Goal: Information Seeking & Learning: Learn about a topic

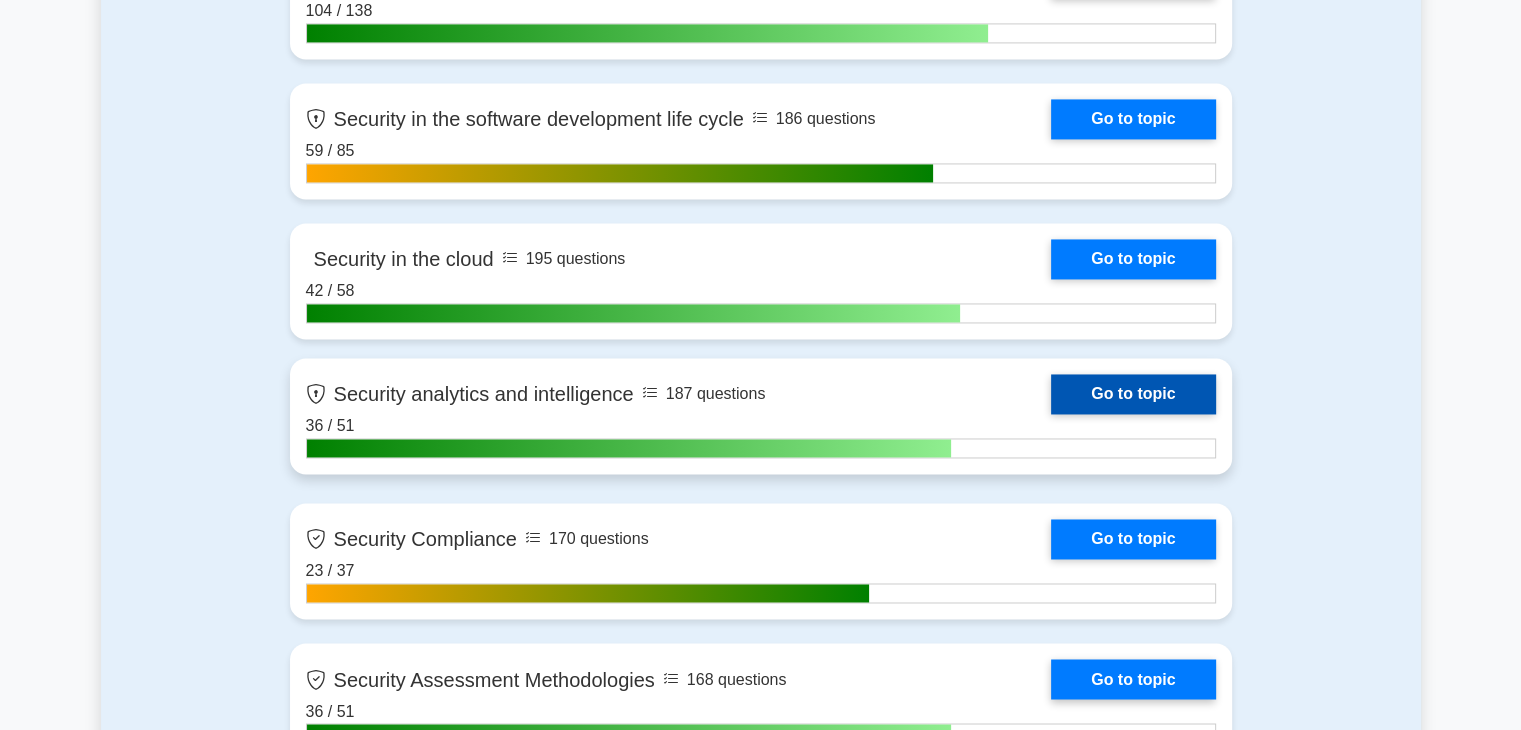
scroll to position [3115, 0]
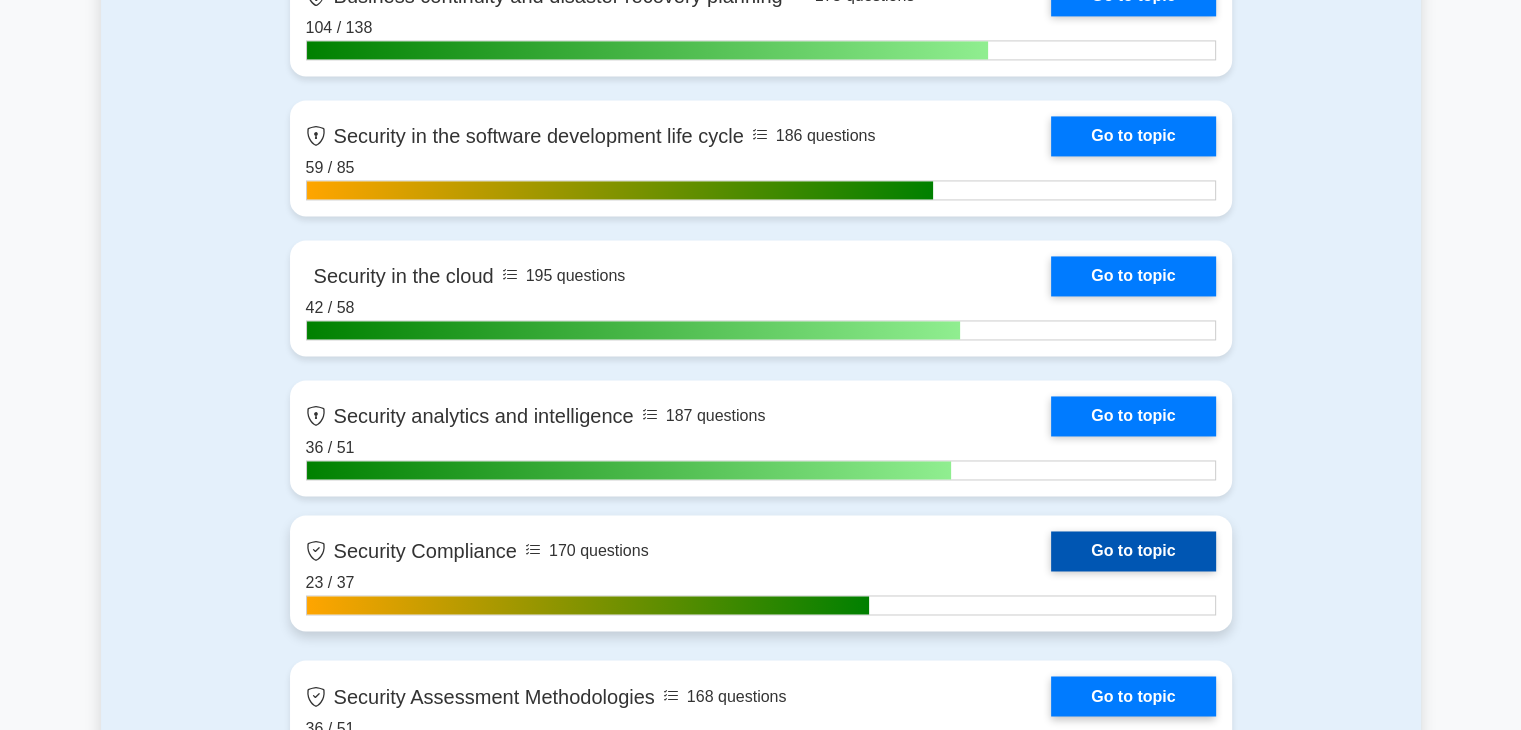
click at [1051, 551] on link "Go to topic" at bounding box center [1133, 551] width 164 height 40
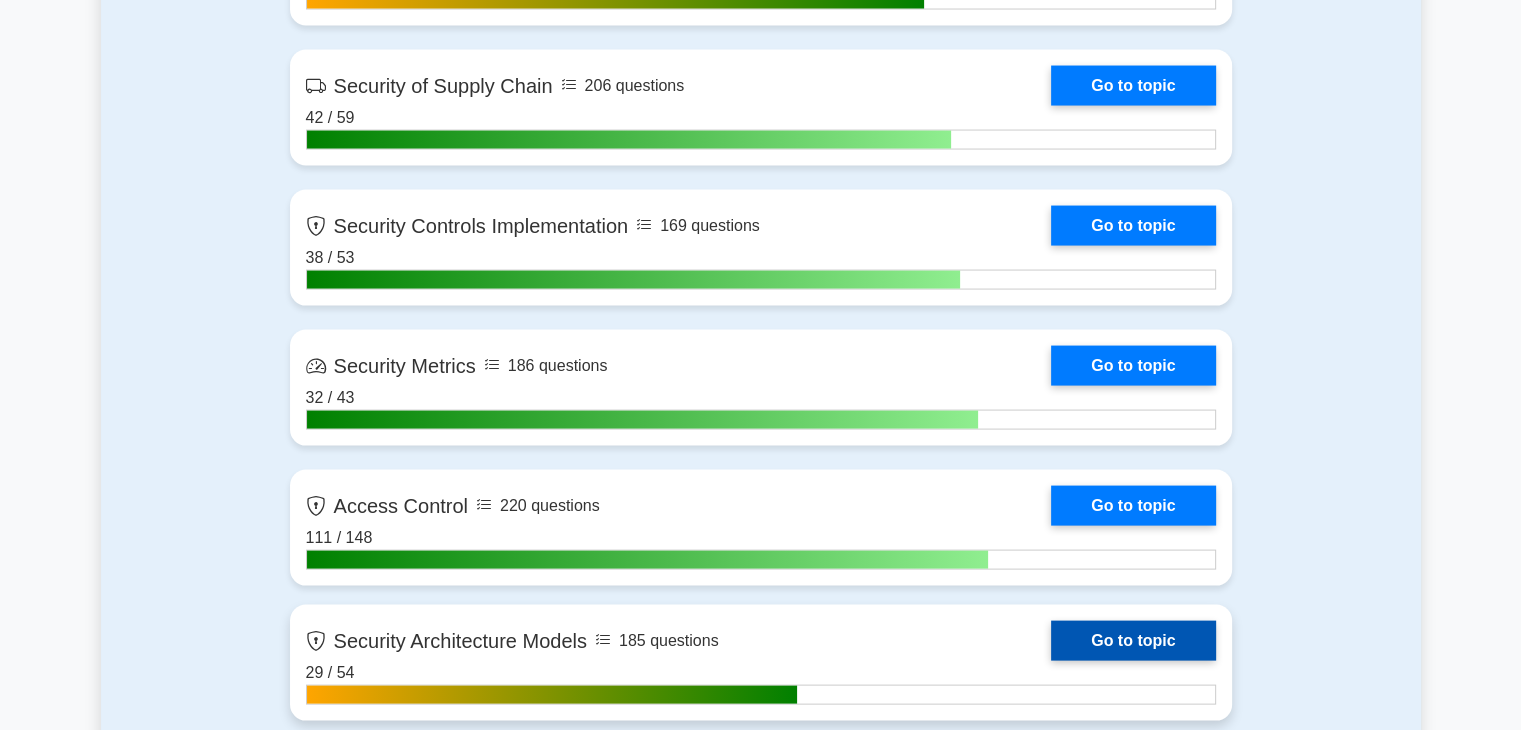
scroll to position [4315, 0]
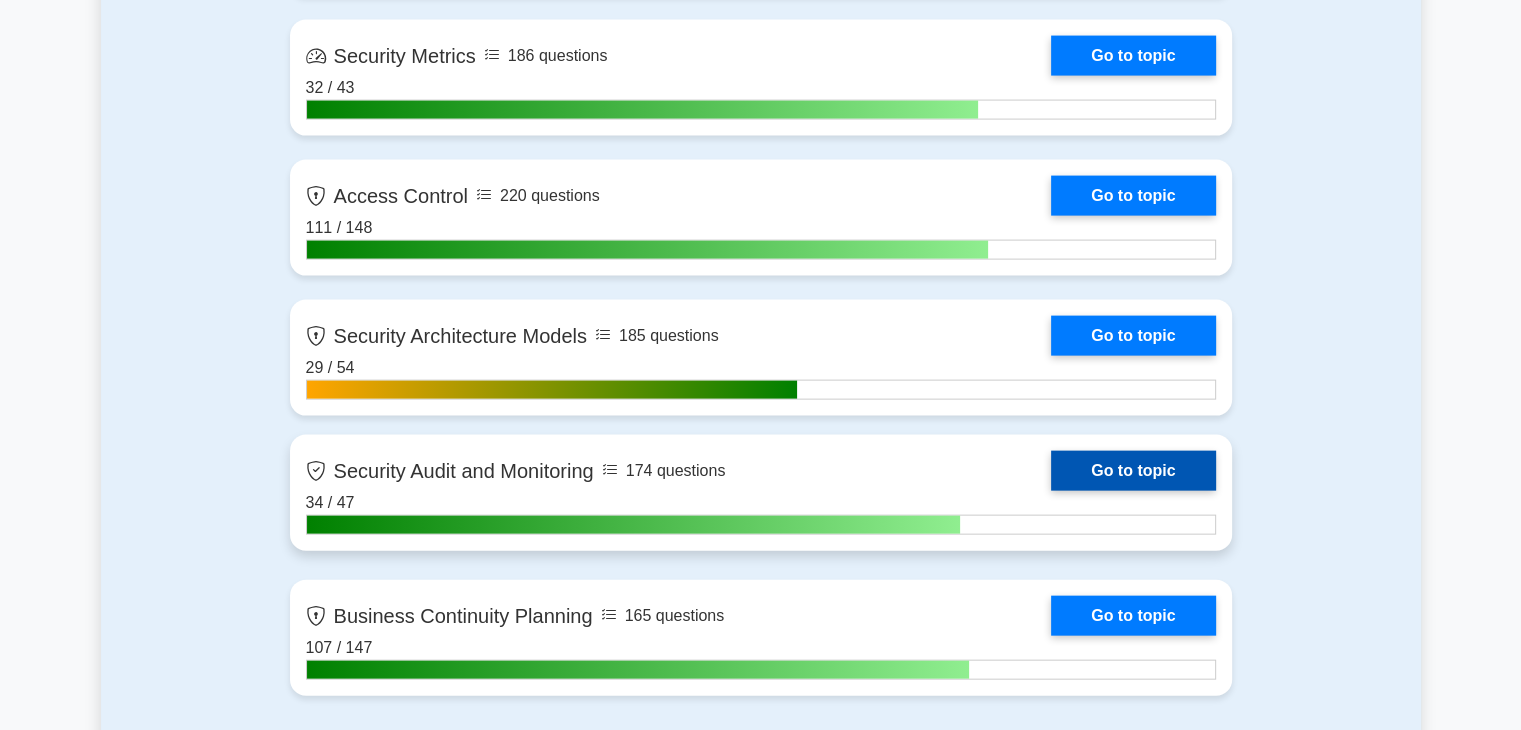
click at [1102, 478] on link "Go to topic" at bounding box center [1133, 471] width 164 height 40
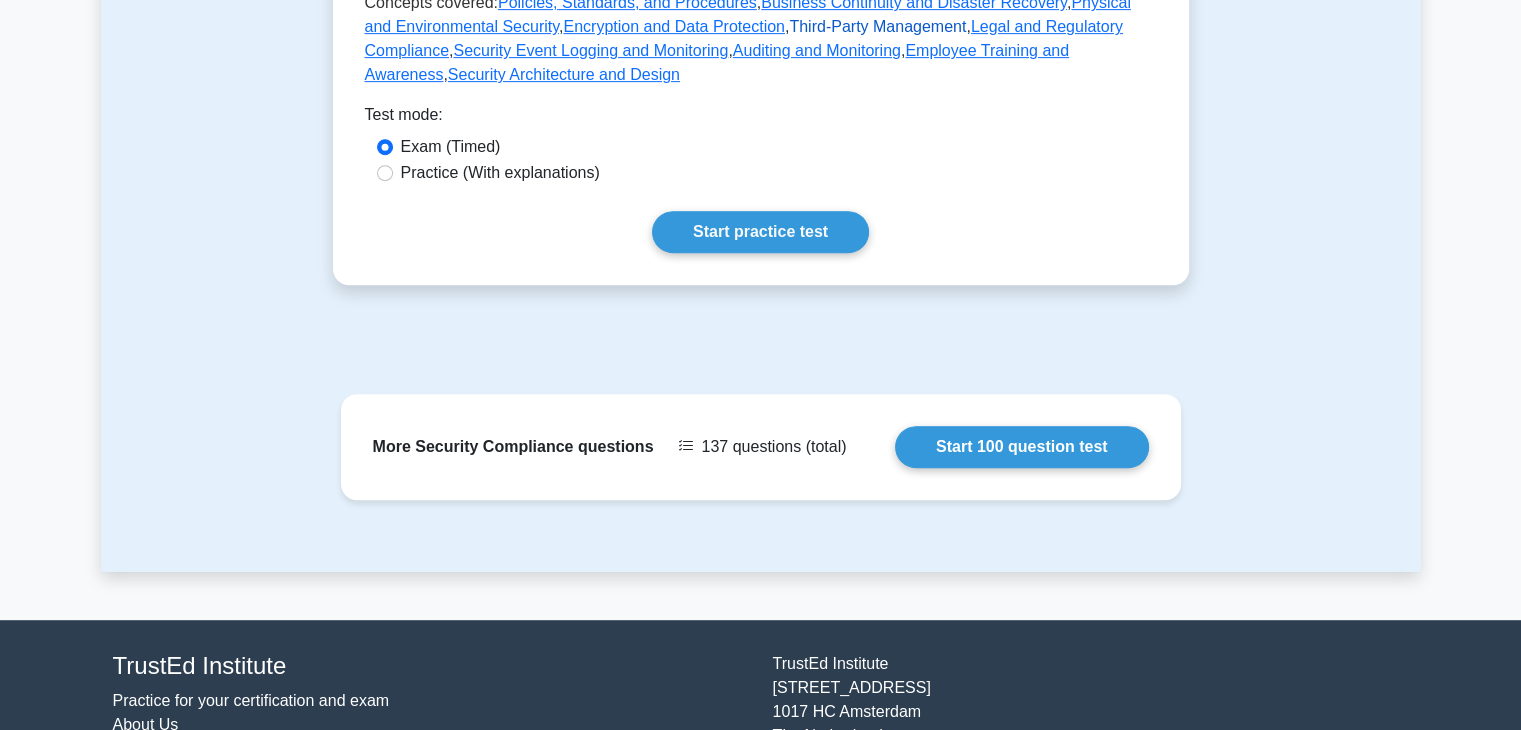
scroll to position [511, 0]
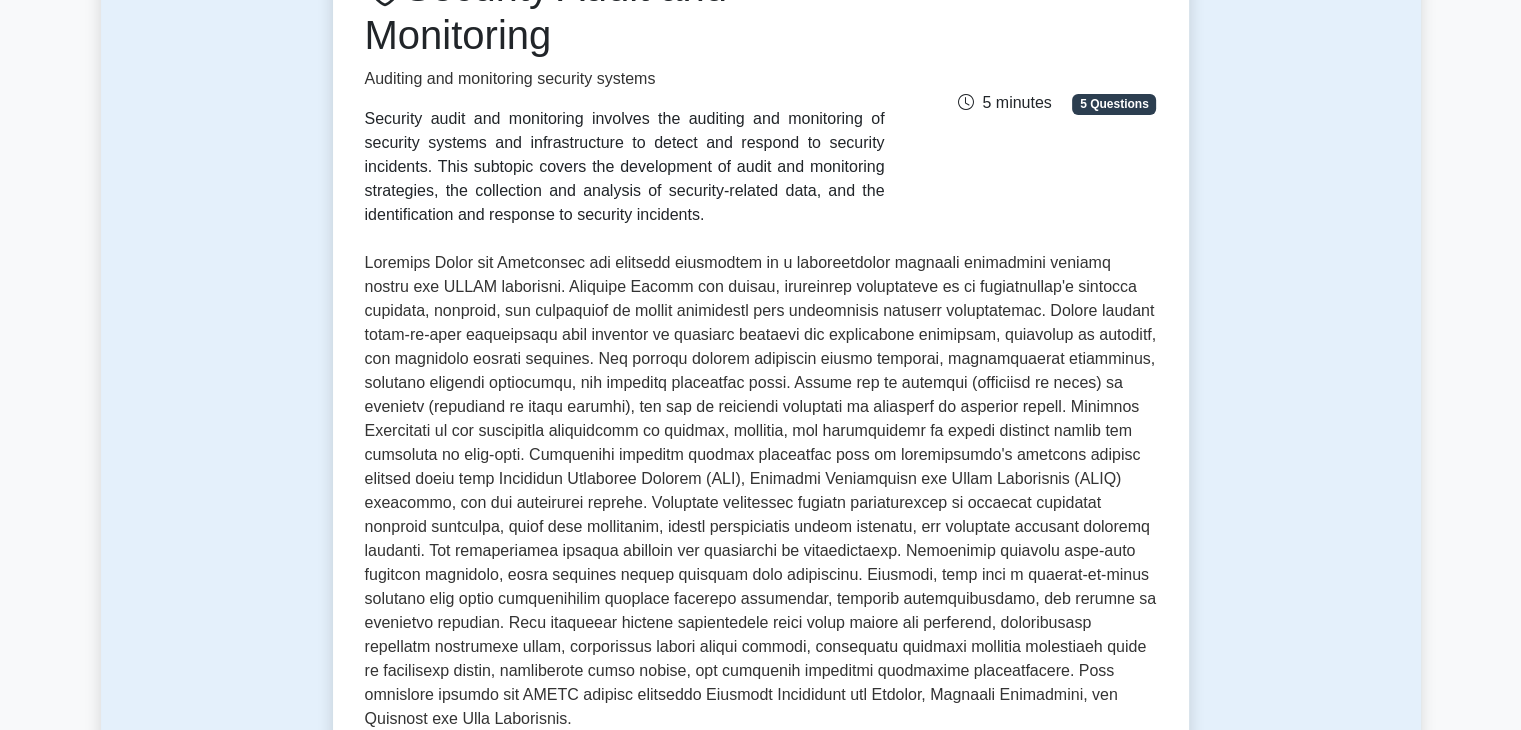
scroll to position [147, 0]
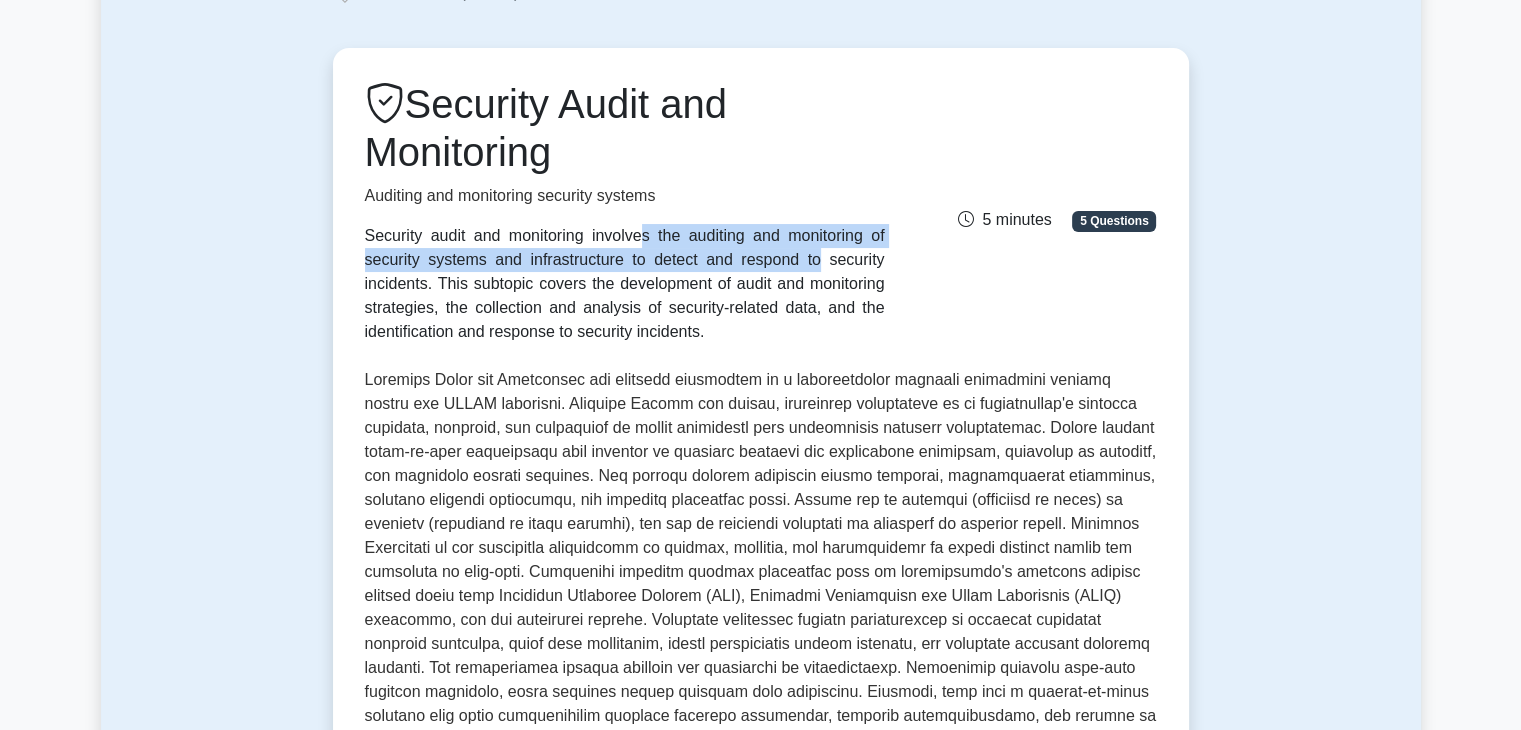
drag, startPoint x: 356, startPoint y: 235, endPoint x: 466, endPoint y: 265, distance: 114.0
click at [466, 265] on div "Security Audit and Monitoring Auditing and monitoring security systems Security…" at bounding box center [625, 212] width 544 height 264
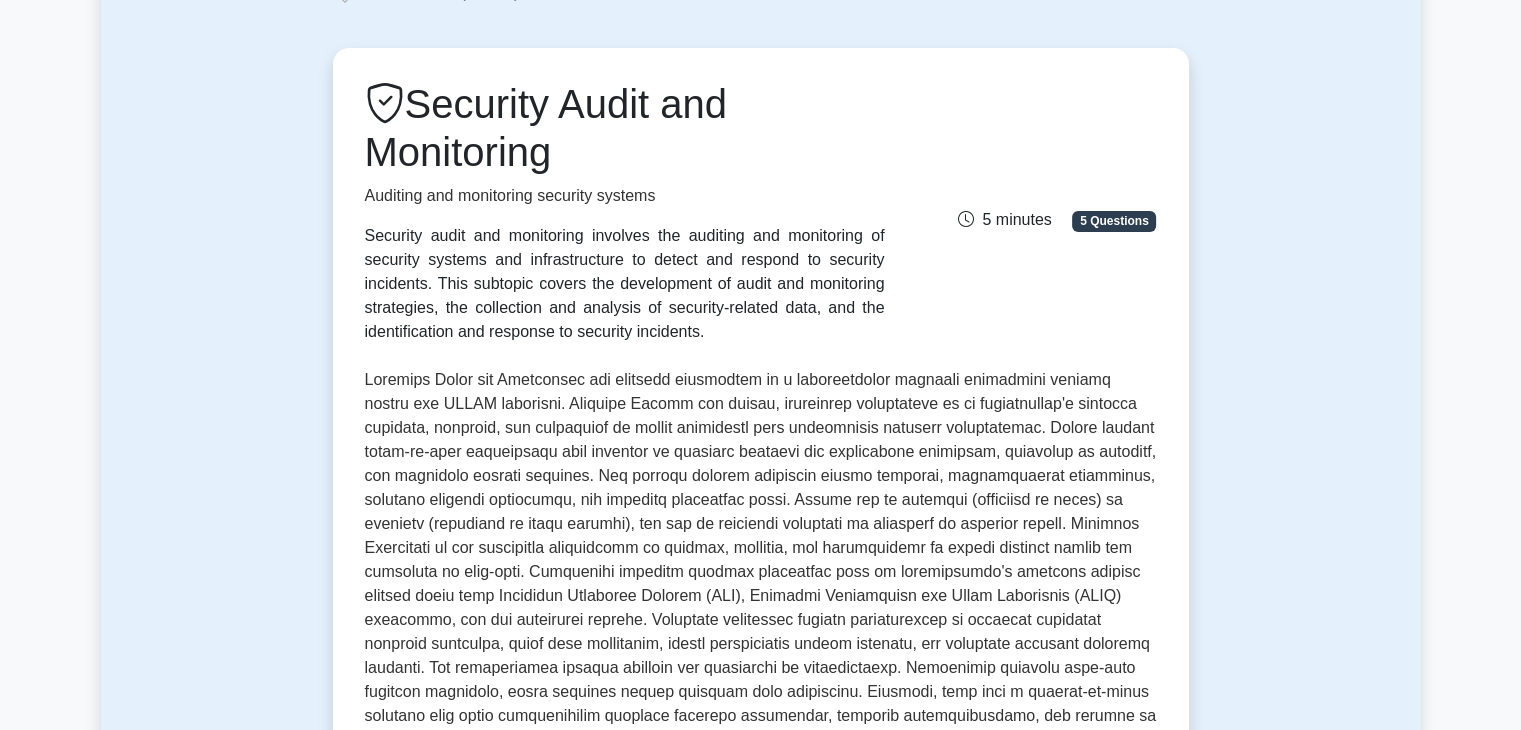
click at [476, 334] on div "Security audit and monitoring involves the auditing and monitoring of security …" at bounding box center [625, 284] width 520 height 120
drag, startPoint x: 362, startPoint y: 238, endPoint x: 584, endPoint y: 335, distance: 242.3
click at [584, 335] on div "Security Audit and Monitoring Auditing and monitoring security systems Security…" at bounding box center [625, 212] width 544 height 264
click at [582, 335] on div "Security audit and monitoring involves the auditing and monitoring of security …" at bounding box center [625, 284] width 520 height 120
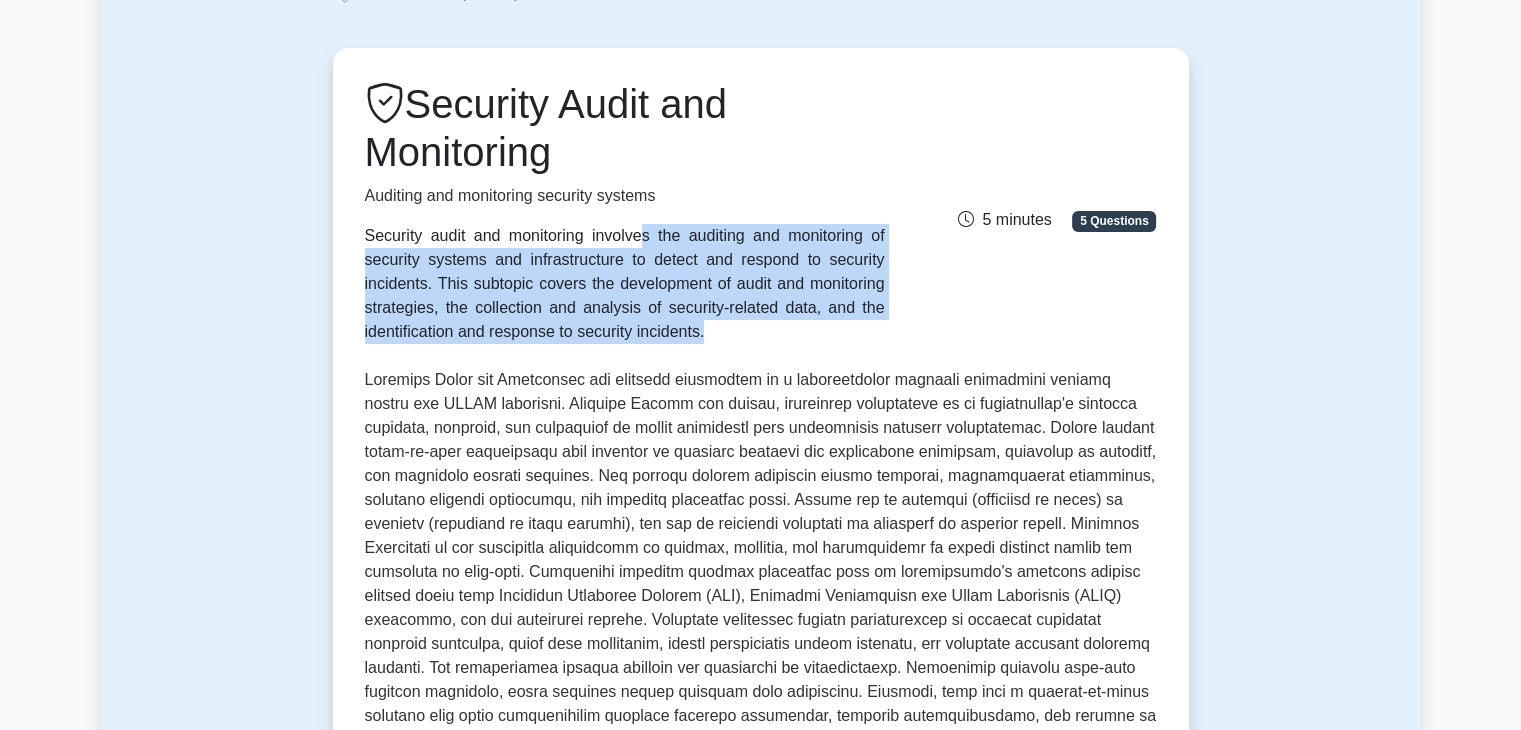
drag, startPoint x: 582, startPoint y: 335, endPoint x: 360, endPoint y: 242, distance: 240.7
click at [360, 242] on div "Security Audit and Monitoring Auditing and monitoring security systems Security…" at bounding box center [625, 212] width 544 height 264
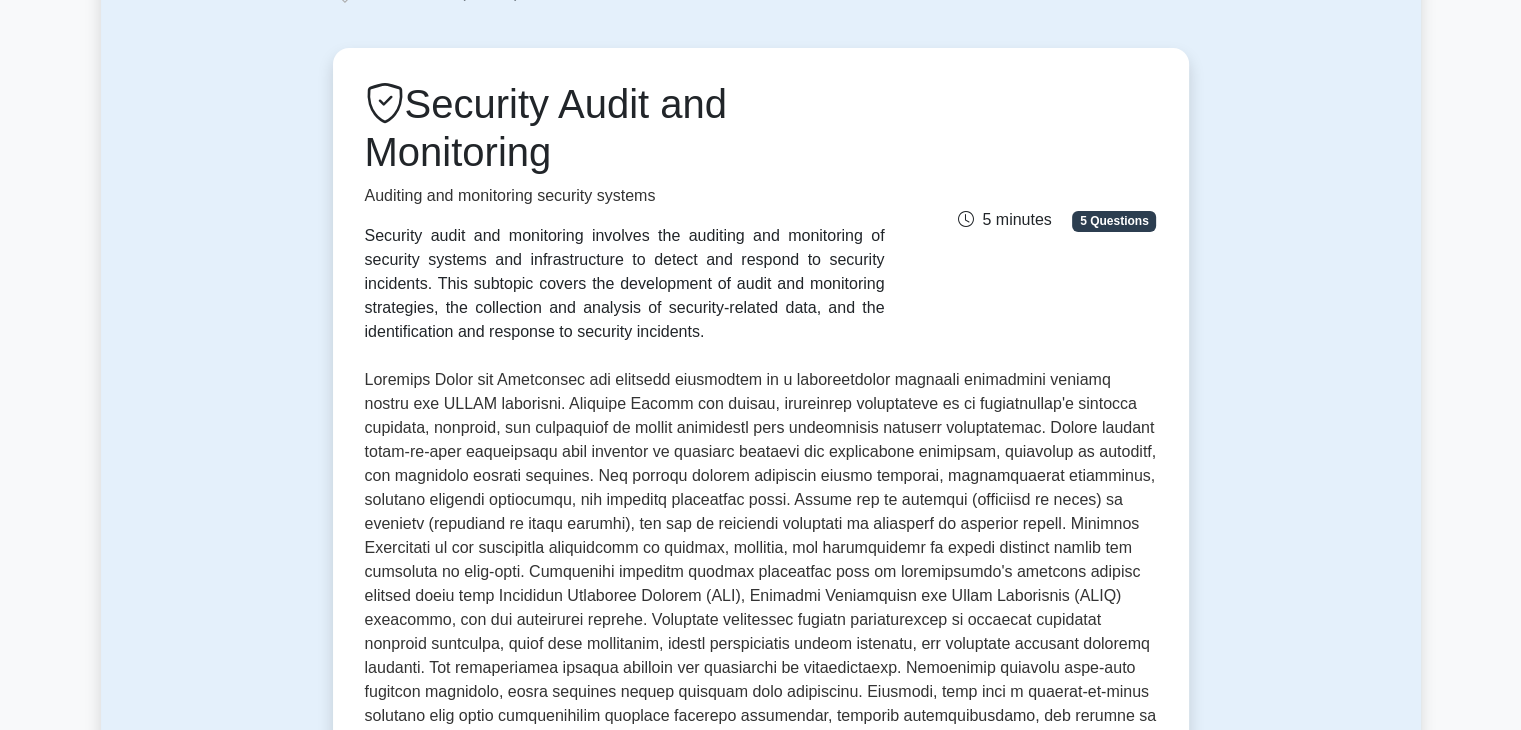
drag, startPoint x: 360, startPoint y: 242, endPoint x: 560, endPoint y: 340, distance: 222.7
click at [560, 340] on div "Security Audit and Monitoring Auditing and monitoring security systems Security…" at bounding box center [625, 212] width 544 height 264
click at [560, 340] on div "Security audit and monitoring involves the auditing and monitoring of security …" at bounding box center [625, 284] width 520 height 120
drag, startPoint x: 366, startPoint y: 235, endPoint x: 581, endPoint y: 325, distance: 233.1
click at [581, 325] on div "Security audit and monitoring involves the auditing and monitoring of security …" at bounding box center [625, 284] width 520 height 120
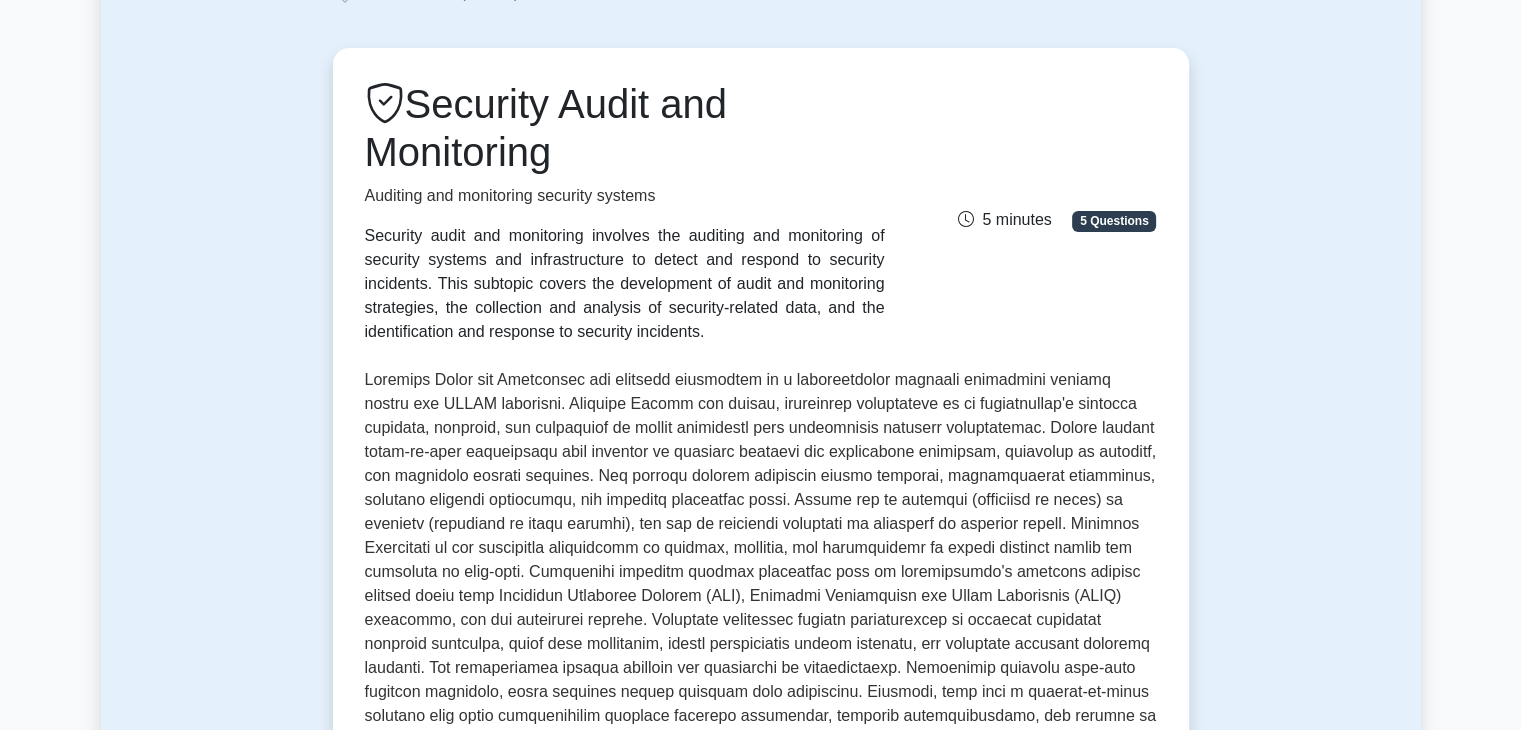
click at [581, 325] on div "Security audit and monitoring involves the auditing and monitoring of security …" at bounding box center [625, 284] width 520 height 120
drag, startPoint x: 360, startPoint y: 237, endPoint x: 714, endPoint y: 349, distance: 371.3
click at [714, 349] on div "Security Audit and Monitoring Auditing and monitoring security systems Security…" at bounding box center [761, 520] width 792 height 880
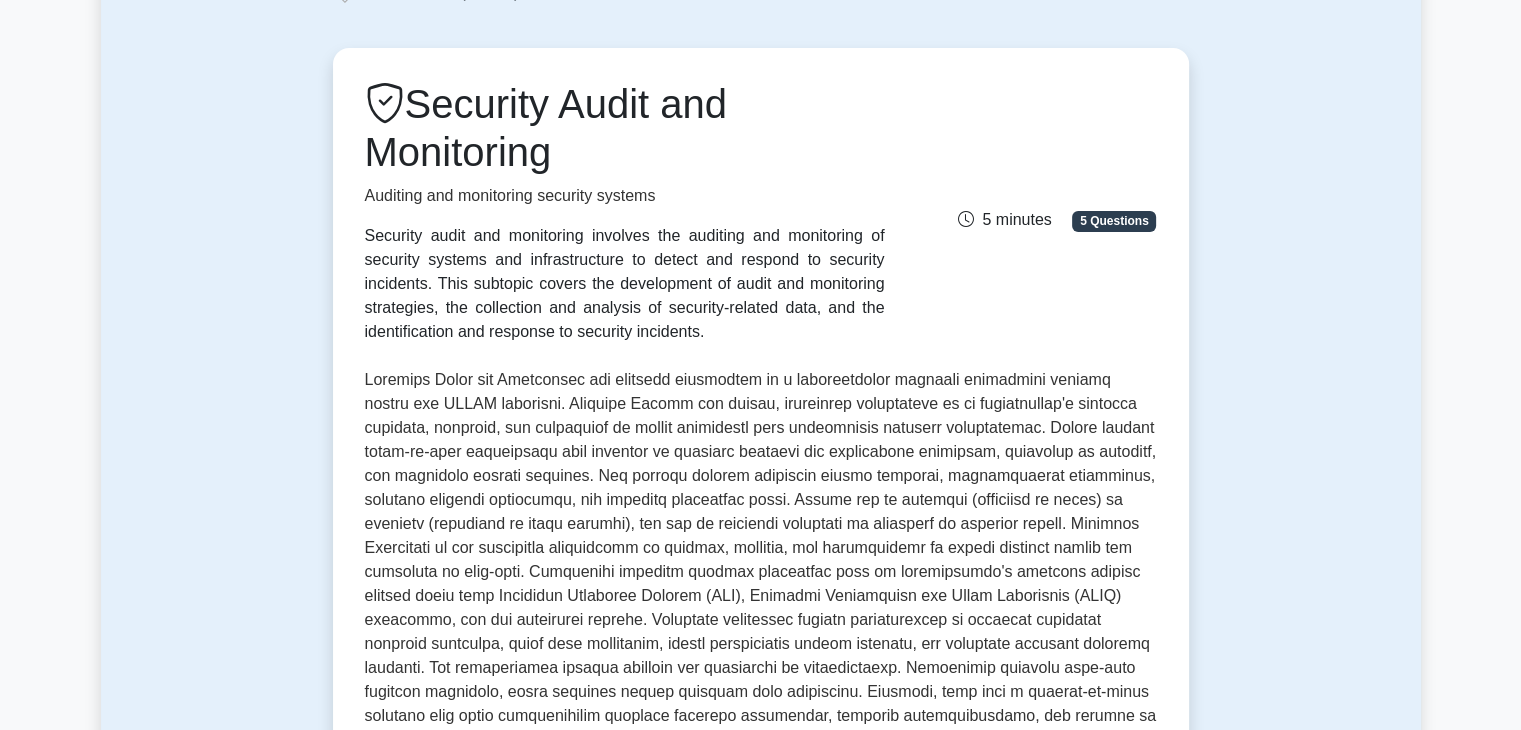
drag, startPoint x: 357, startPoint y: 237, endPoint x: 576, endPoint y: 333, distance: 239.1
click at [576, 333] on div "Security Audit and Monitoring Auditing and monitoring security systems Security…" at bounding box center [625, 212] width 544 height 264
click at [576, 333] on div "Security audit and monitoring involves the auditing and monitoring of security …" at bounding box center [625, 284] width 520 height 120
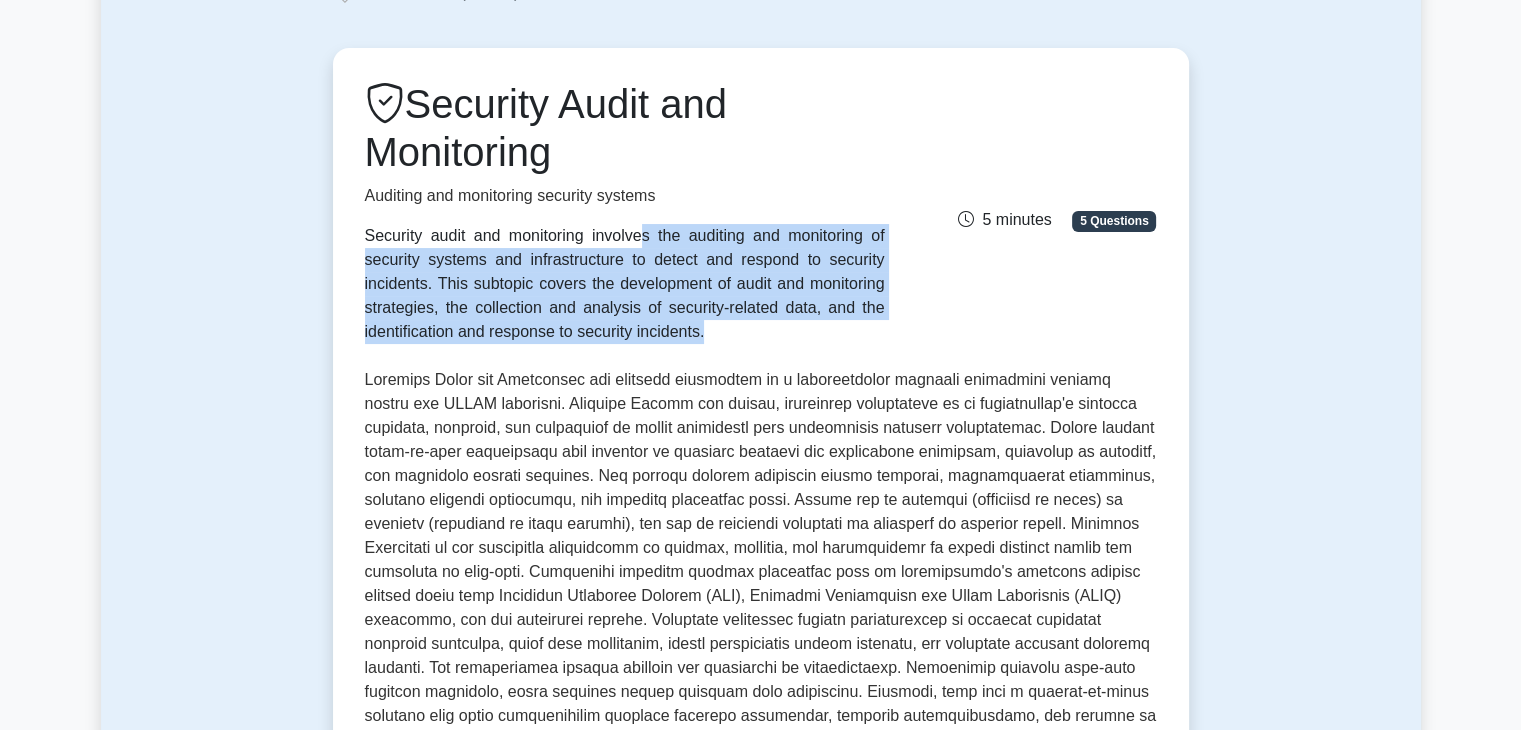
drag, startPoint x: 576, startPoint y: 333, endPoint x: 356, endPoint y: 241, distance: 238.4
click at [356, 241] on div "Security Audit and Monitoring Auditing and monitoring security systems Security…" at bounding box center [625, 212] width 544 height 264
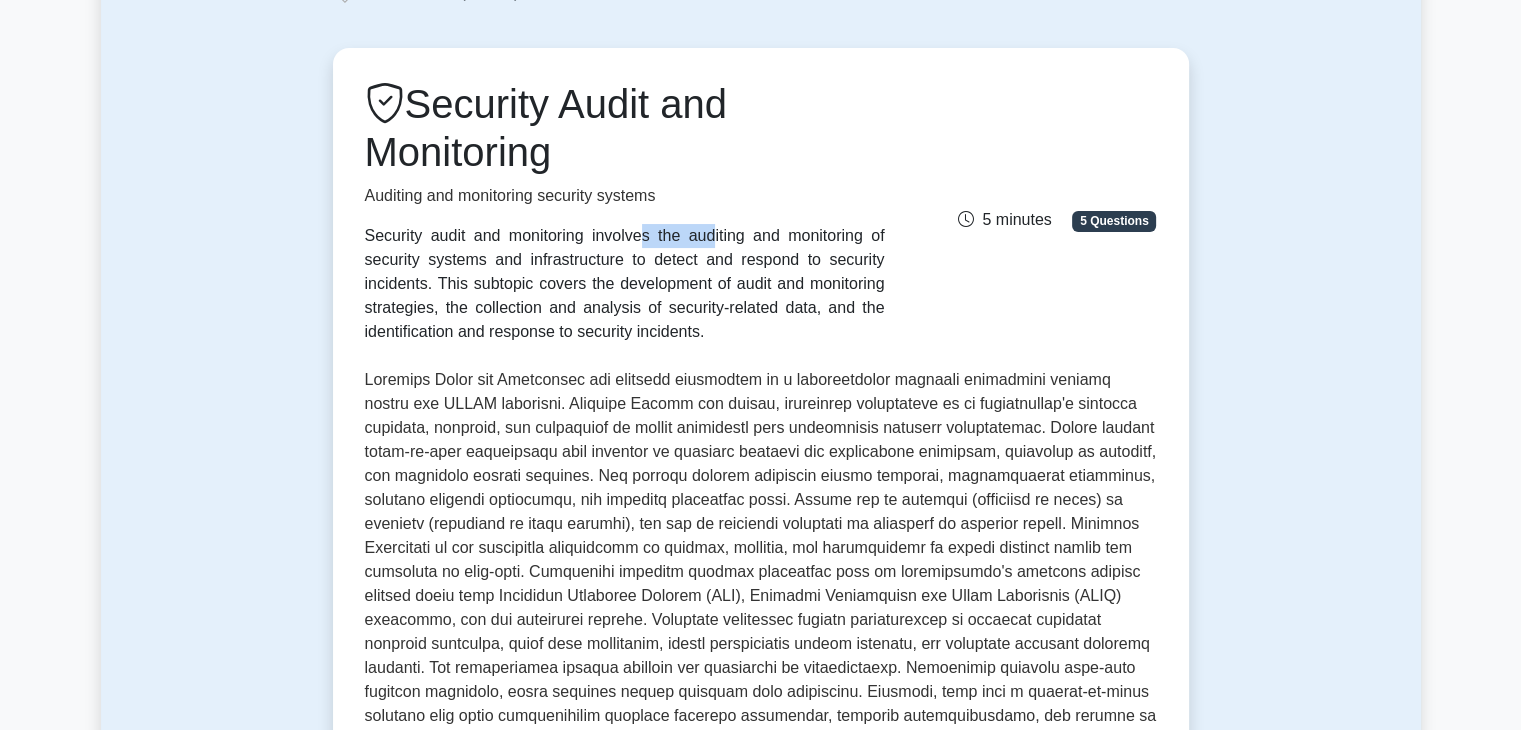
click at [356, 241] on div "Security Audit and Monitoring Auditing and monitoring security systems Security…" at bounding box center [625, 212] width 544 height 264
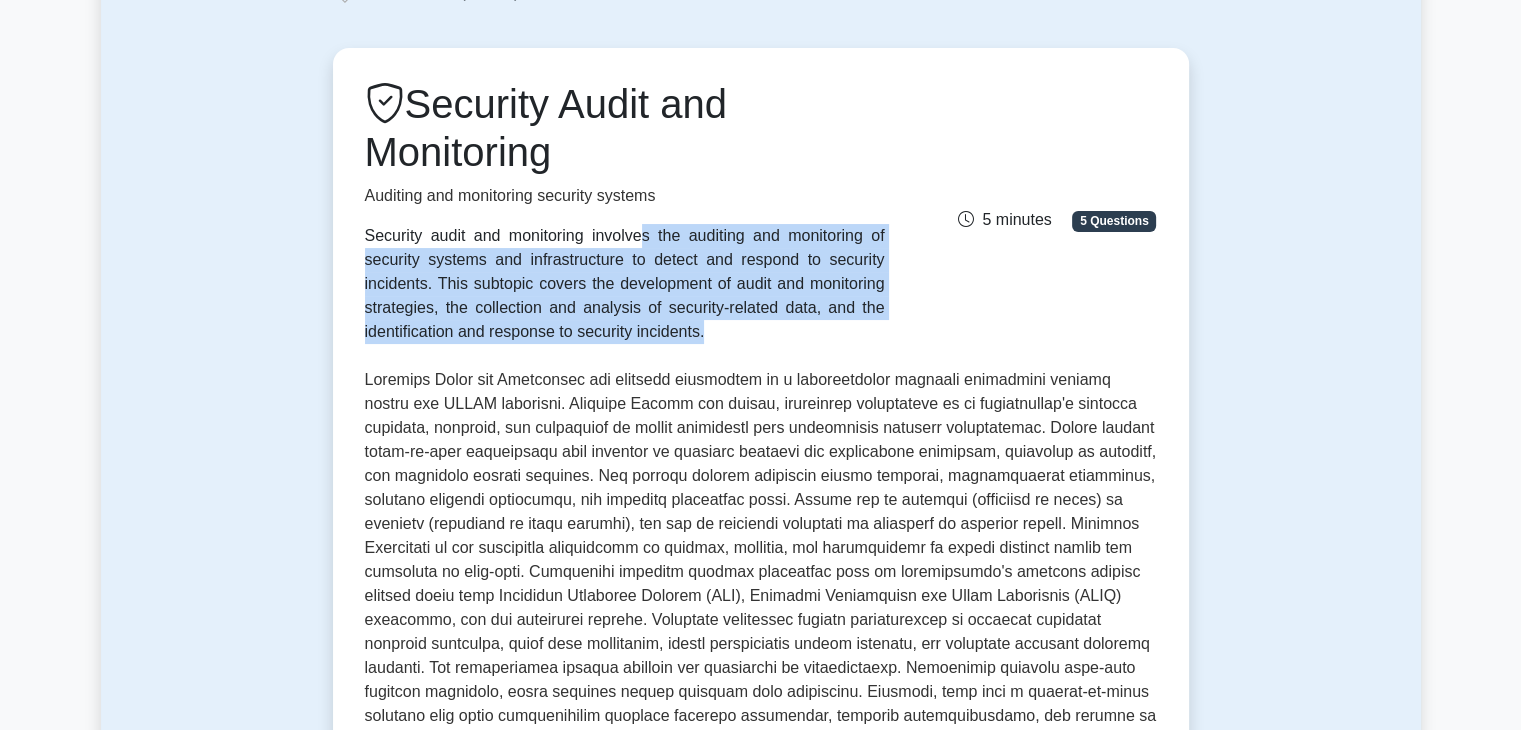
drag, startPoint x: 356, startPoint y: 241, endPoint x: 530, endPoint y: 345, distance: 202.7
click at [530, 345] on div "Security Audit and Monitoring Auditing and monitoring security systems Security…" at bounding box center [761, 520] width 792 height 880
click at [544, 353] on div "Security Audit and Monitoring Auditing and monitoring security systems Security…" at bounding box center [761, 520] width 792 height 880
drag, startPoint x: 564, startPoint y: 331, endPoint x: 355, endPoint y: 241, distance: 227.5
click at [355, 241] on div "Security Audit and Monitoring Auditing and monitoring security systems Security…" at bounding box center [625, 212] width 544 height 264
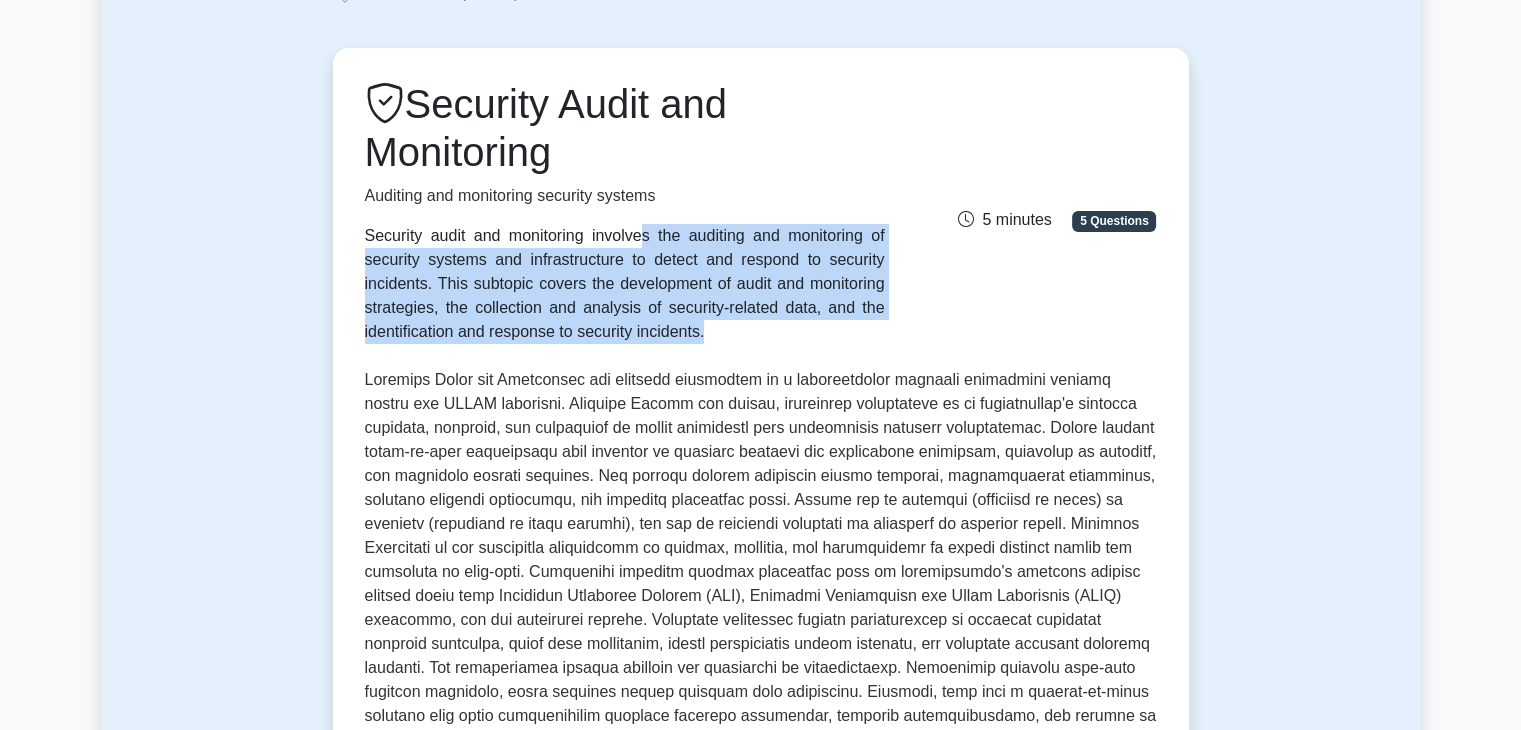
click at [355, 241] on div "Security Audit and Monitoring Auditing and monitoring security systems Security…" at bounding box center [625, 212] width 544 height 264
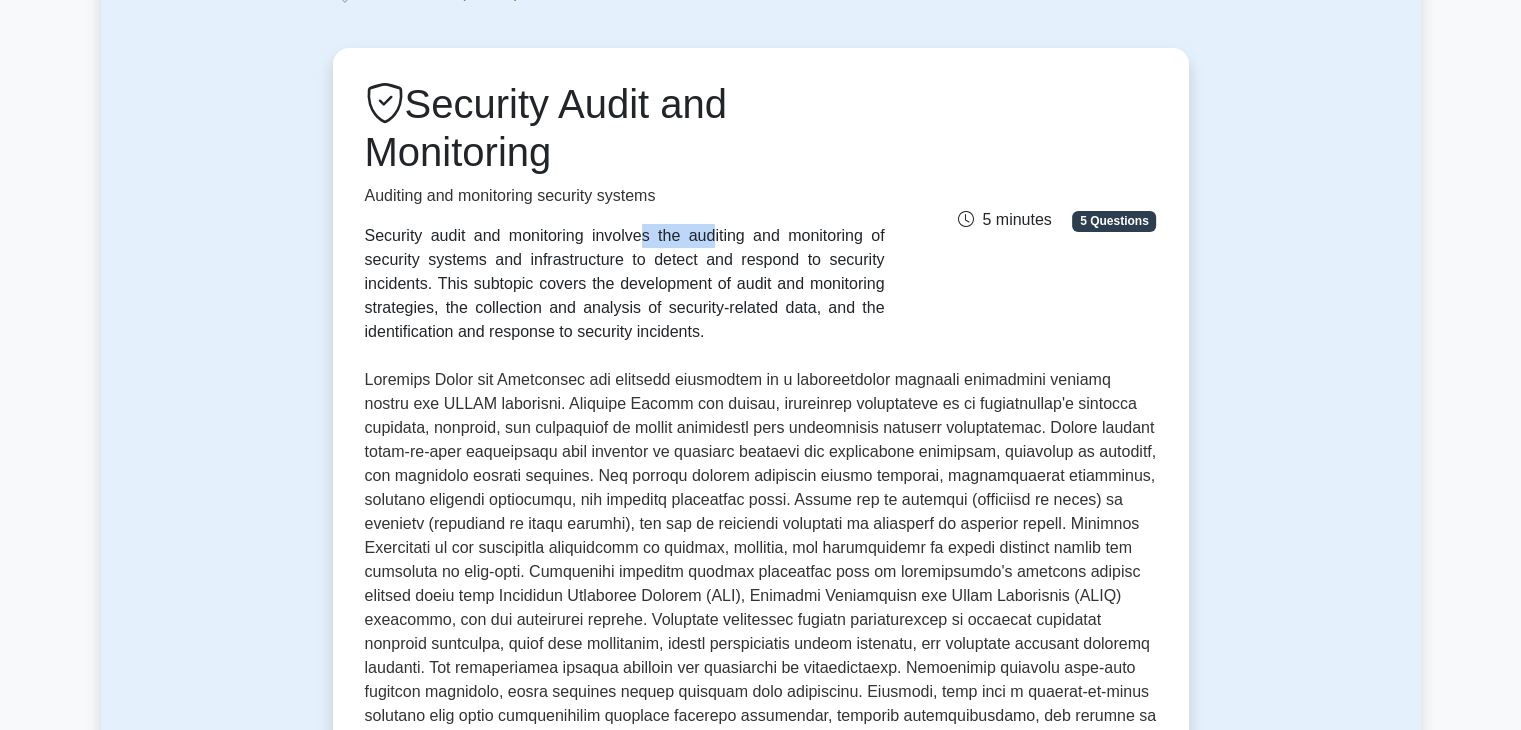
click at [355, 241] on div "Security Audit and Monitoring Auditing and monitoring security systems Security…" at bounding box center [625, 212] width 544 height 264
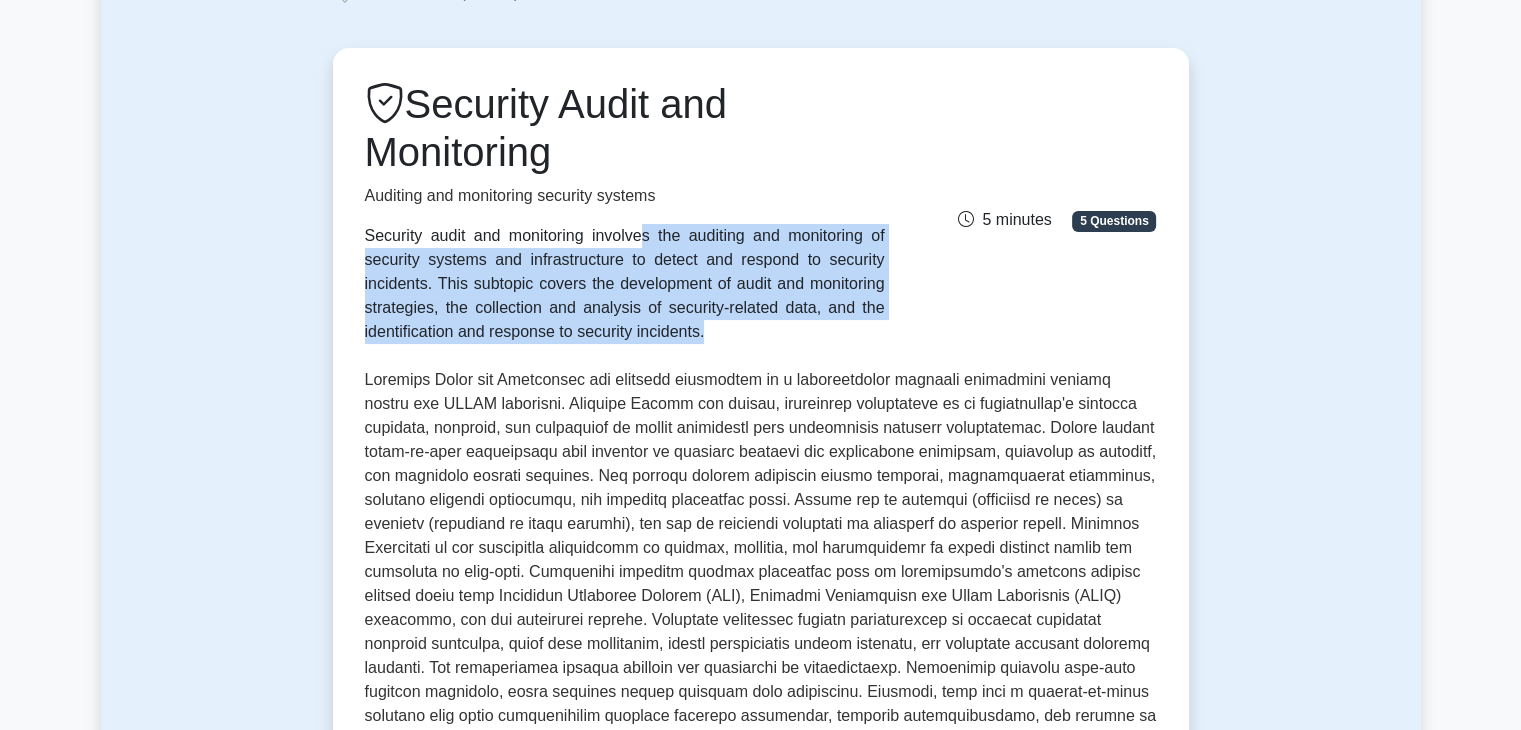
click at [355, 241] on div "Security Audit and Monitoring Auditing and monitoring security systems Security…" at bounding box center [625, 212] width 544 height 264
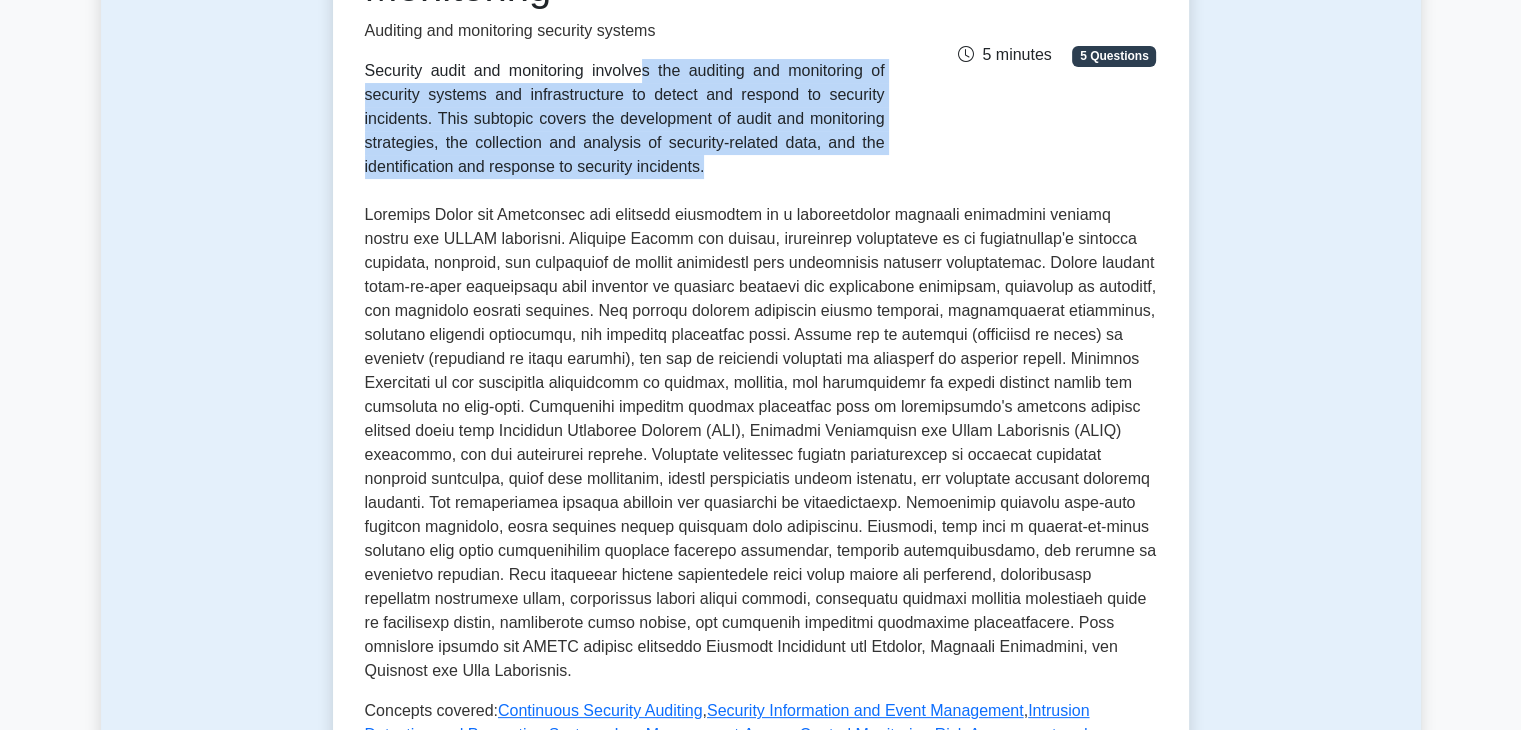
scroll to position [259, 0]
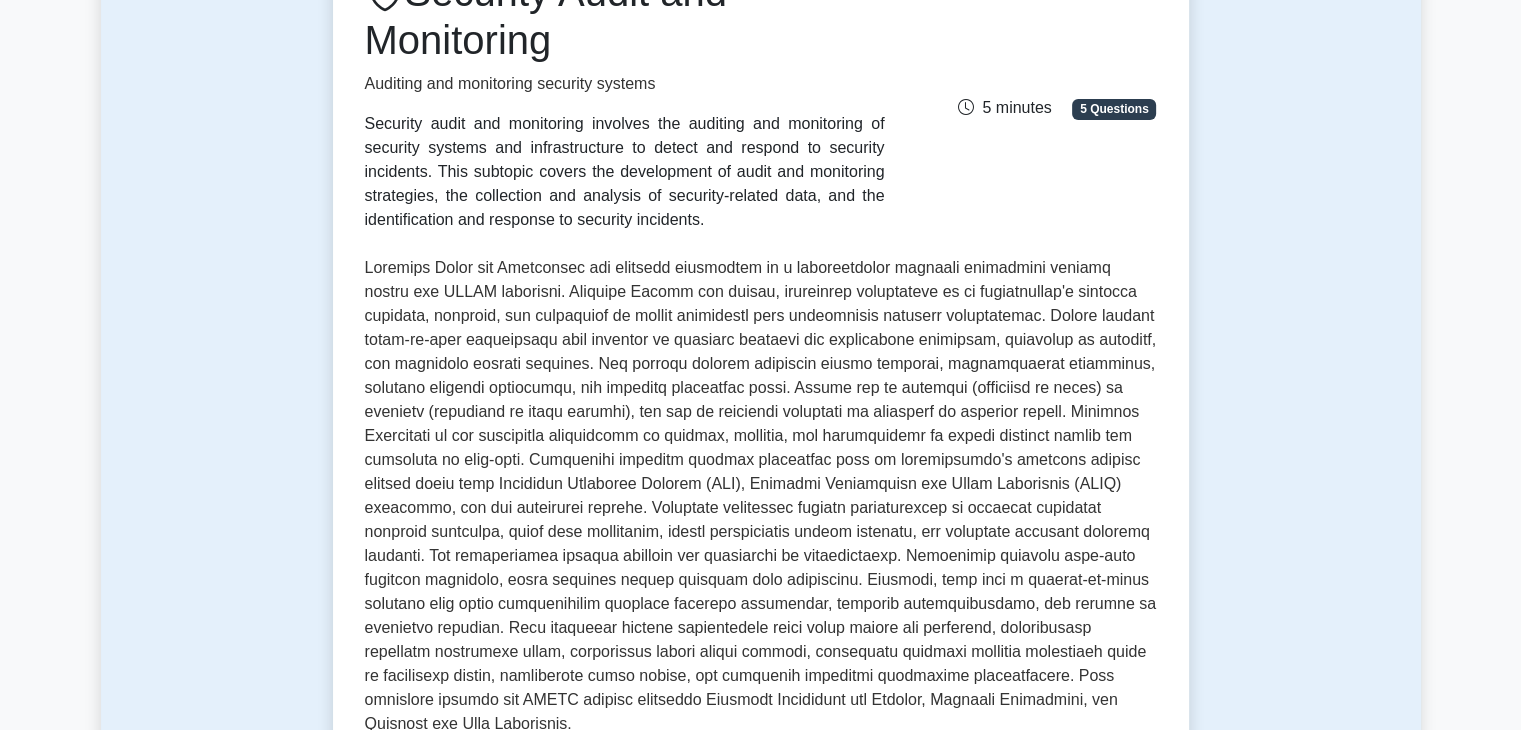
click at [397, 314] on p at bounding box center [761, 496] width 792 height 480
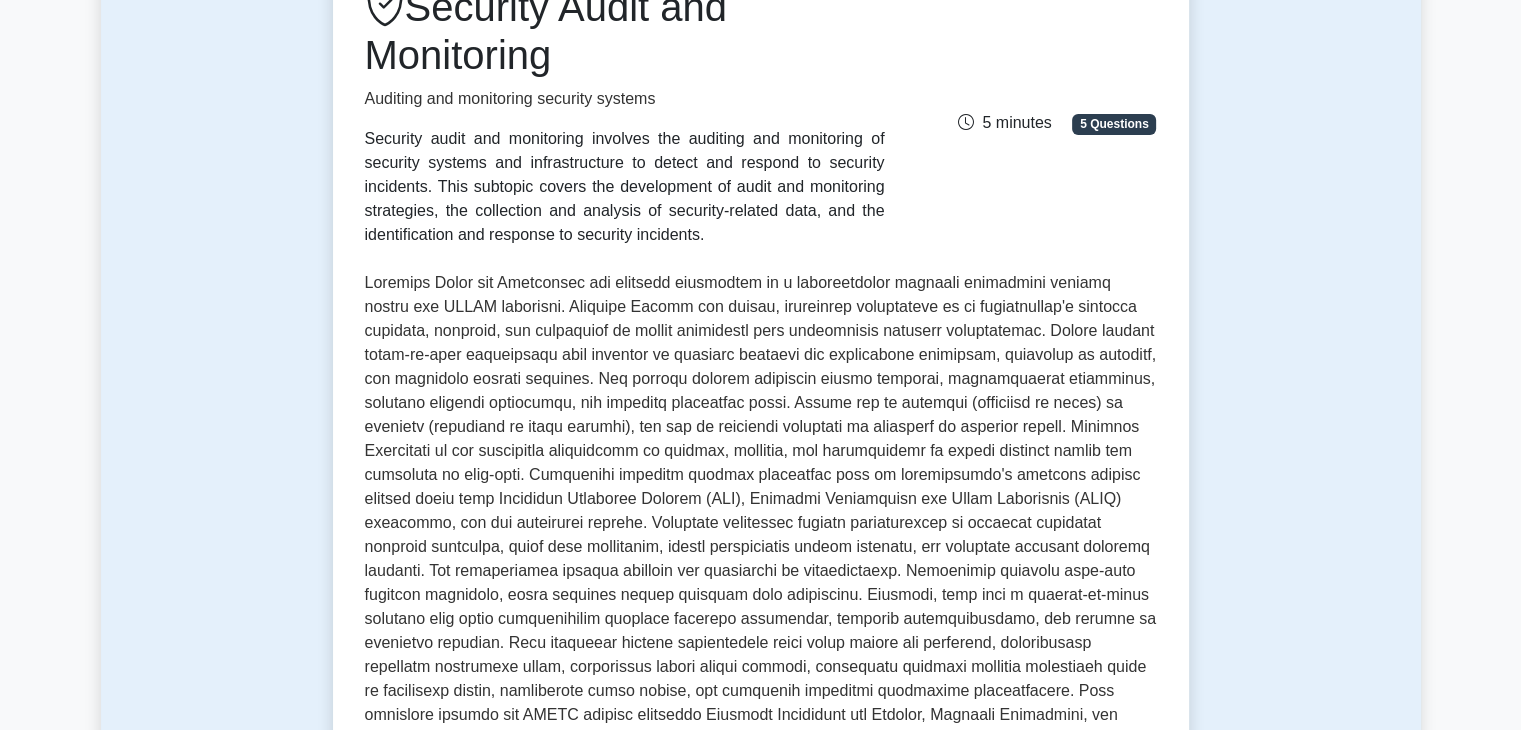
scroll to position [214, 0]
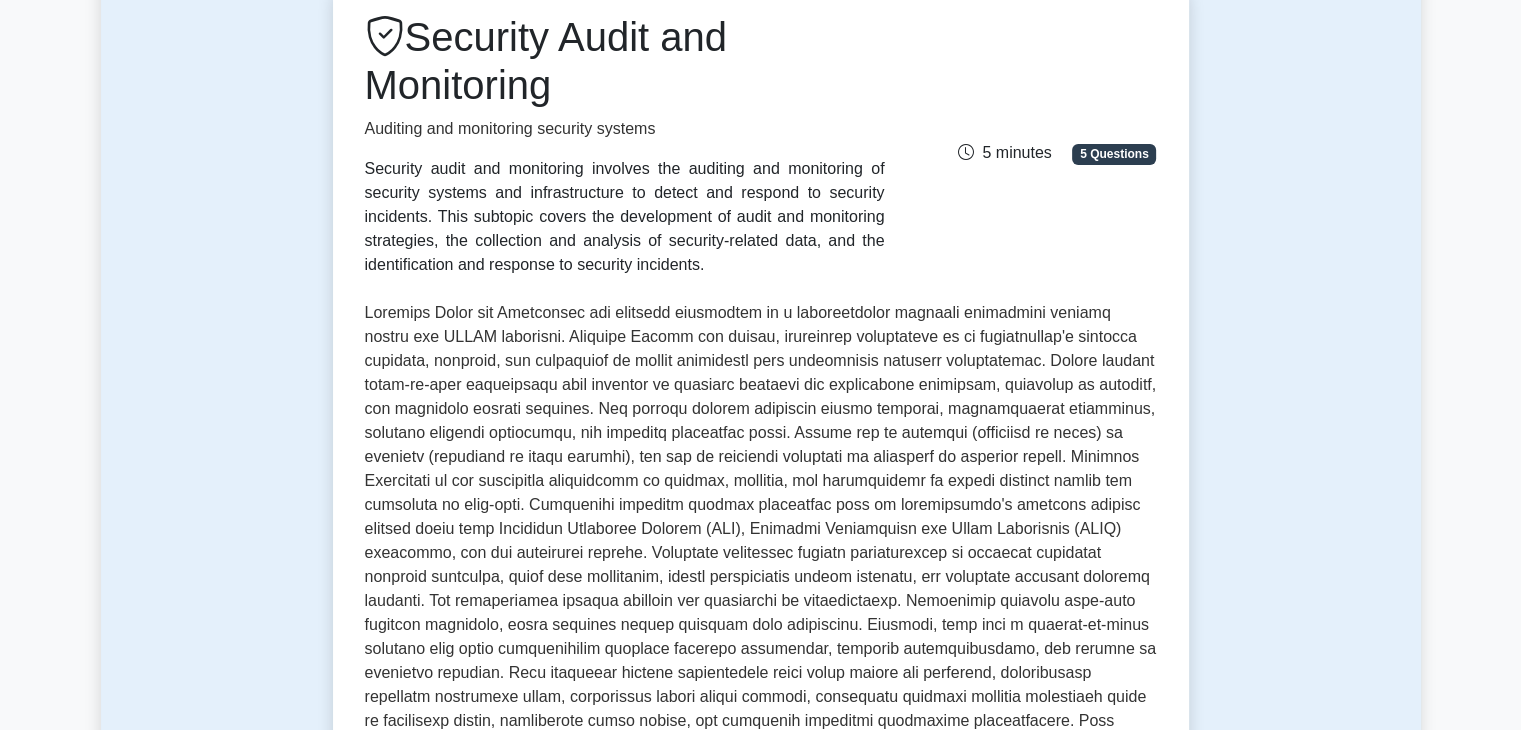
click at [365, 312] on p at bounding box center [761, 541] width 792 height 480
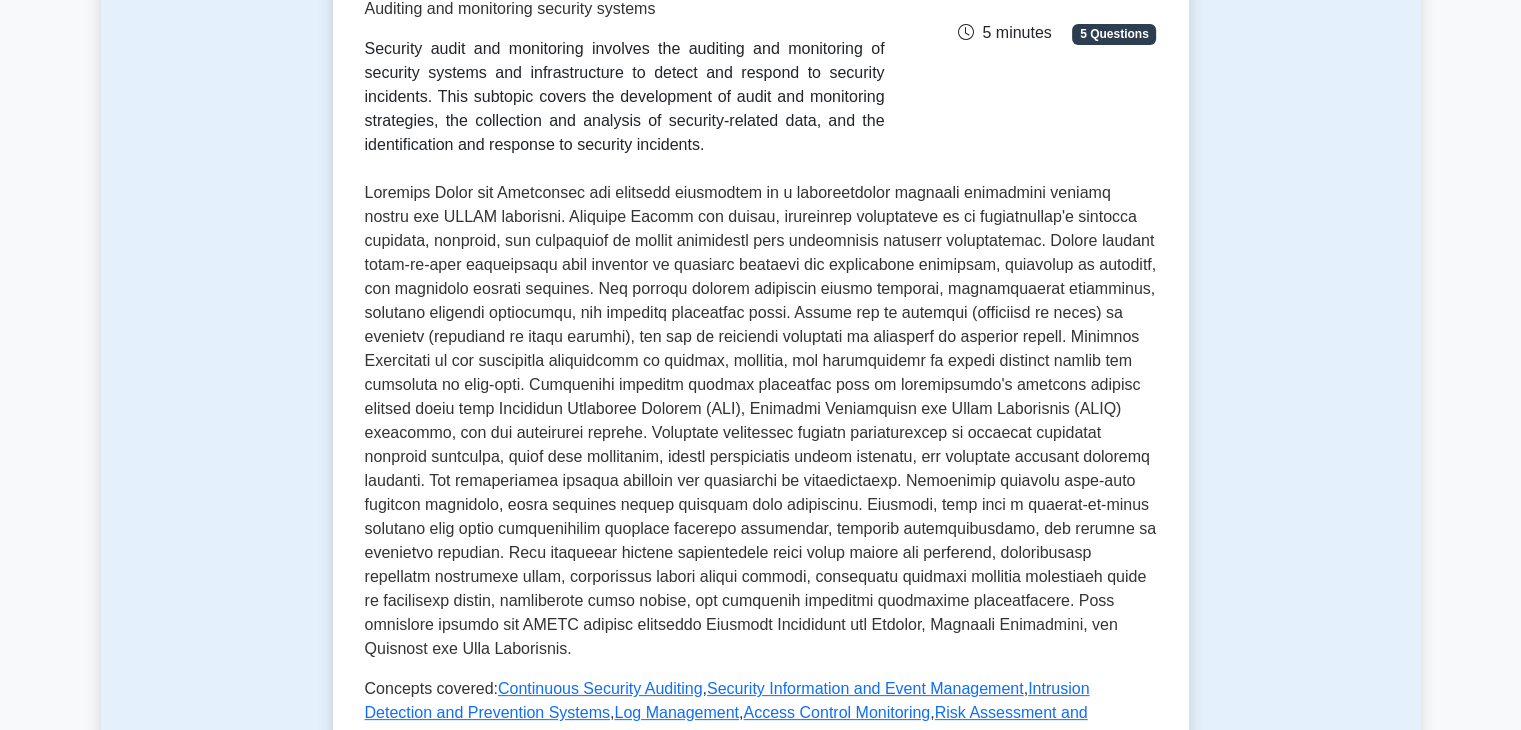
scroll to position [408, 0]
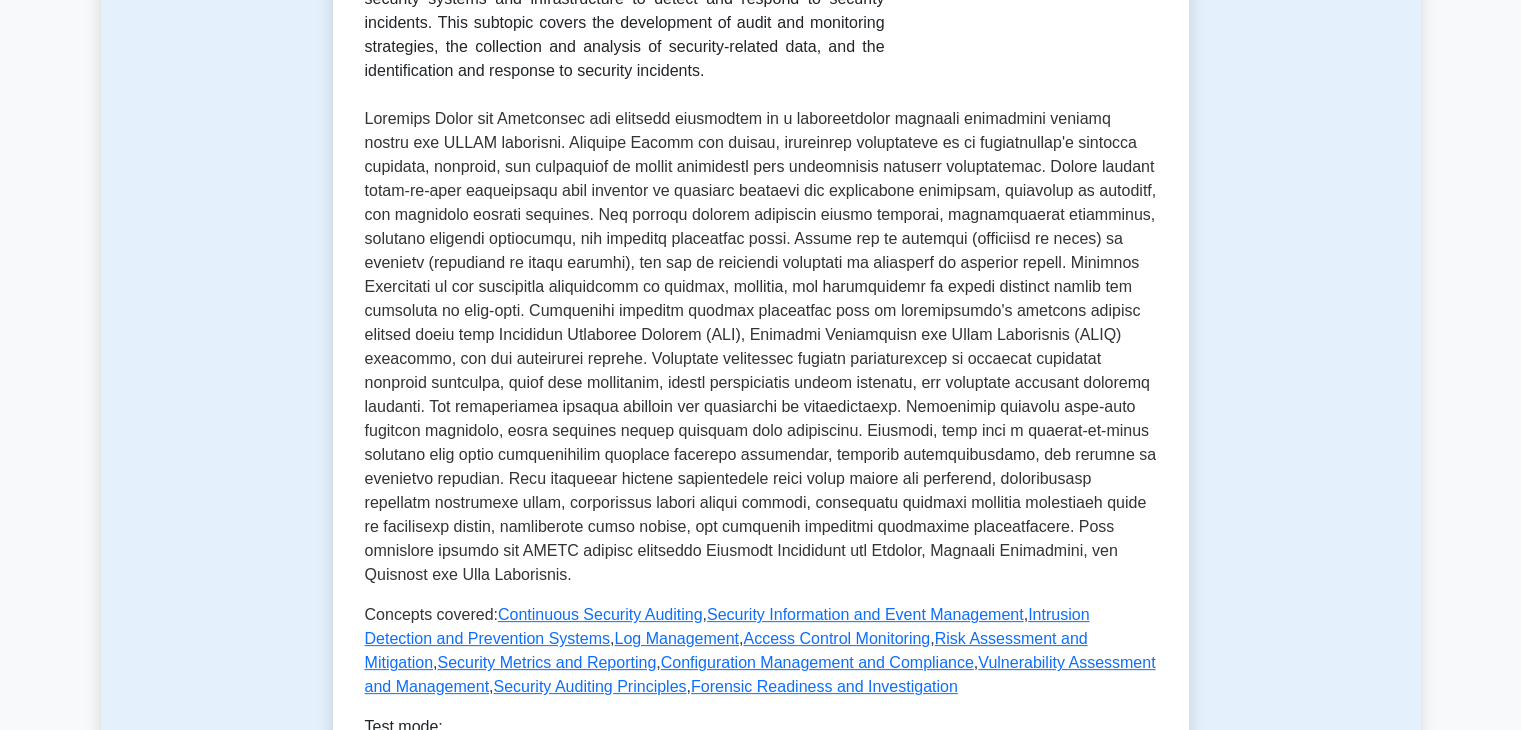
click at [463, 361] on p at bounding box center [761, 347] width 792 height 480
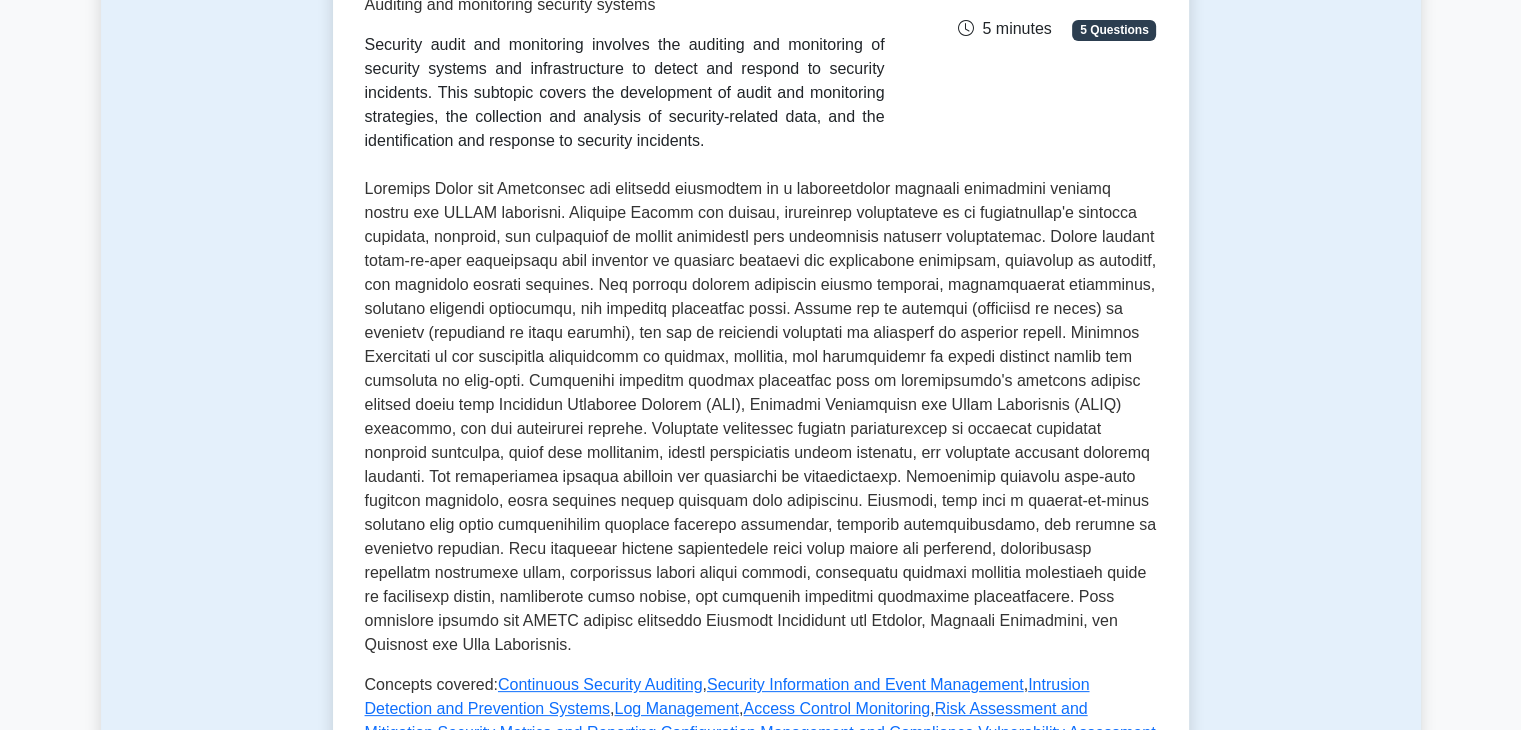
scroll to position [334, 0]
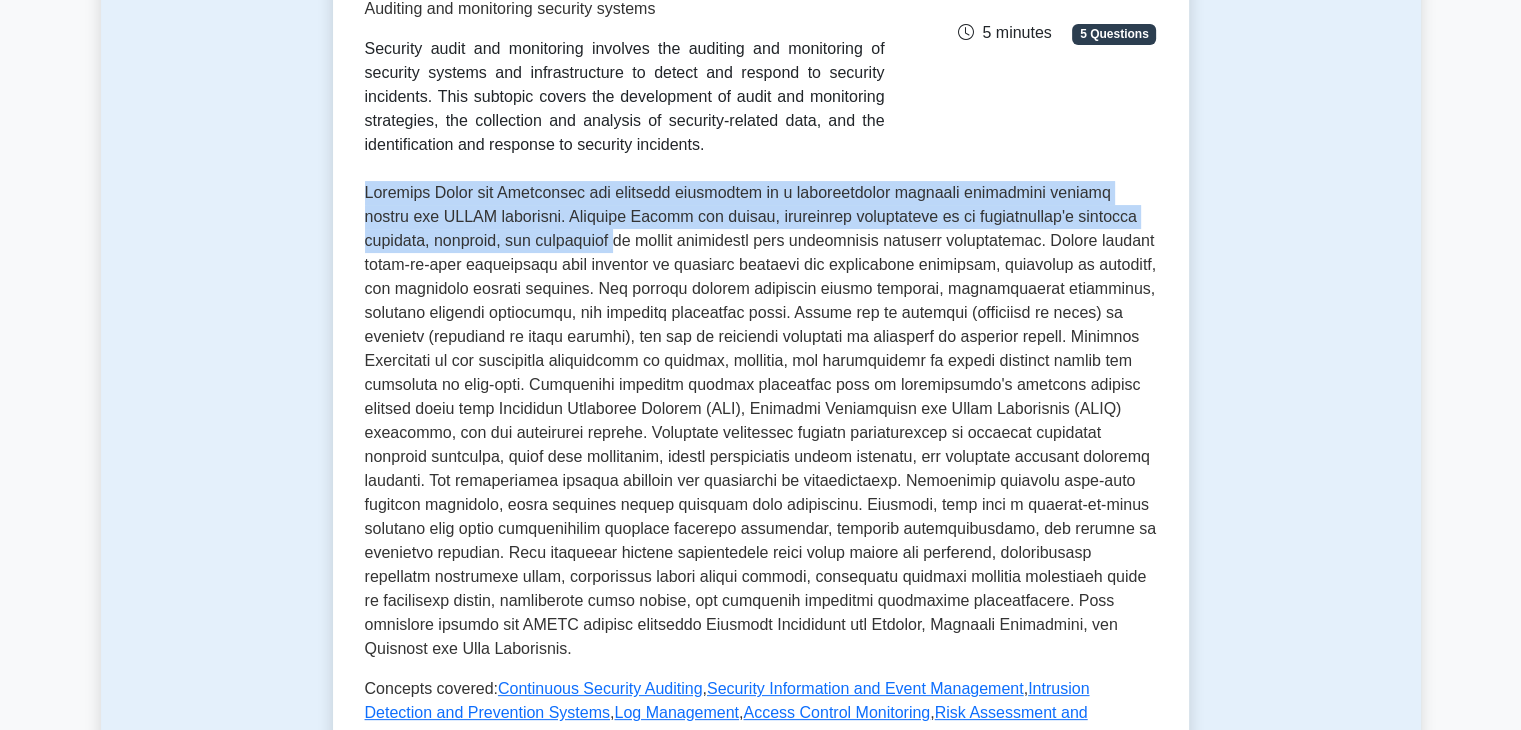
drag, startPoint x: 367, startPoint y: 194, endPoint x: 605, endPoint y: 237, distance: 241.8
click at [605, 237] on p at bounding box center [761, 421] width 792 height 480
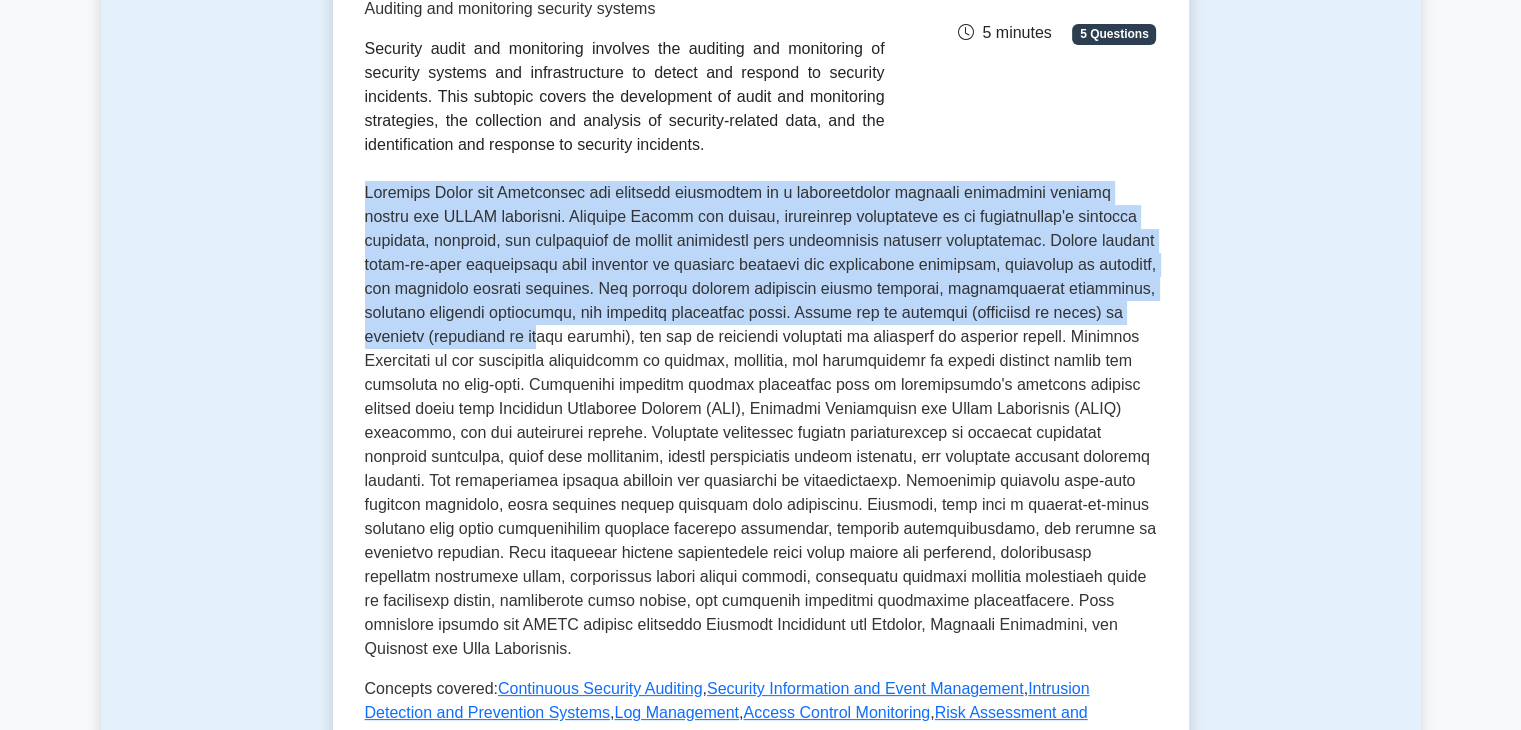
drag, startPoint x: 357, startPoint y: 190, endPoint x: 541, endPoint y: 335, distance: 234.3
click at [541, 335] on div "Security Audit and Monitoring Auditing and monitoring security systems Security…" at bounding box center [761, 416] width 856 height 1110
click at [541, 335] on p at bounding box center [761, 421] width 792 height 480
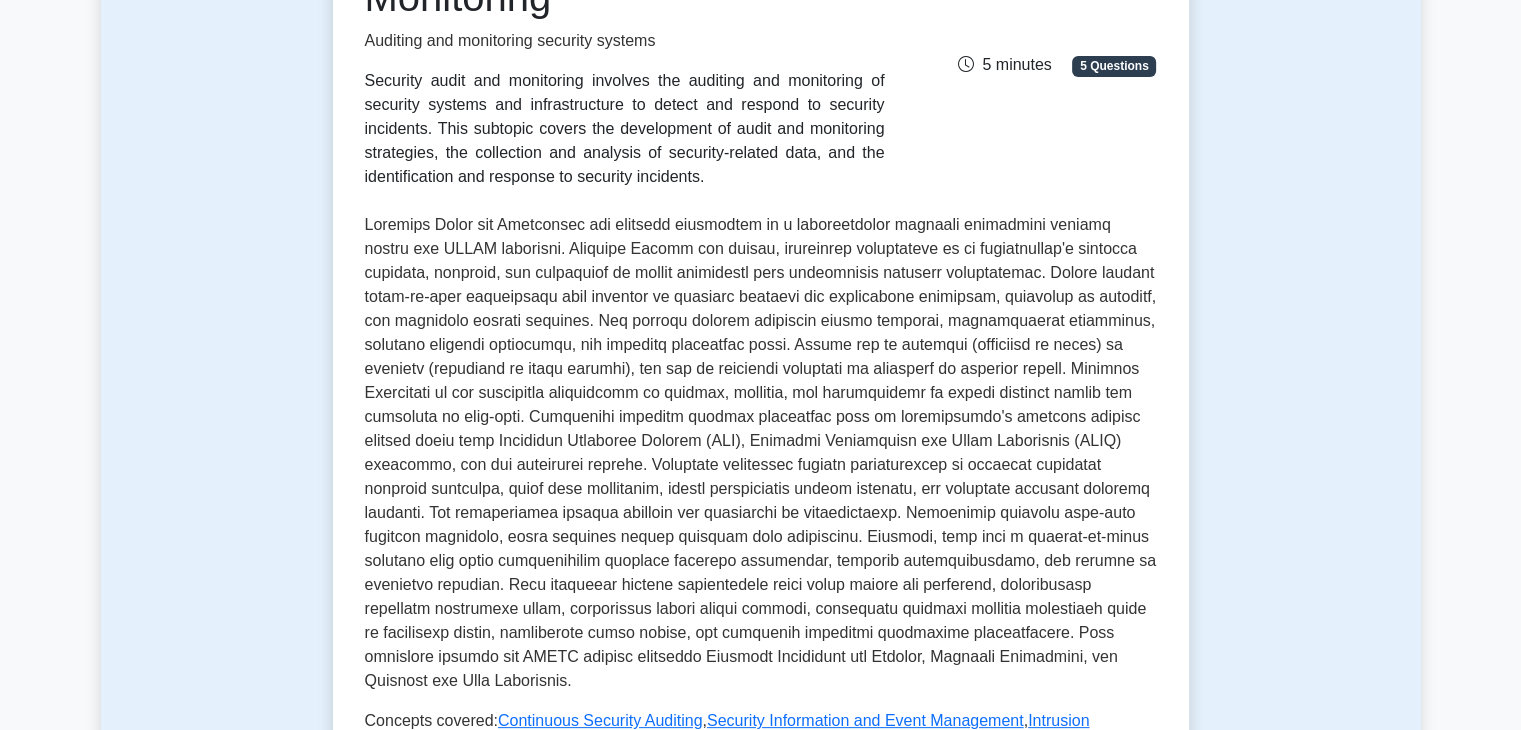
scroll to position [346, 0]
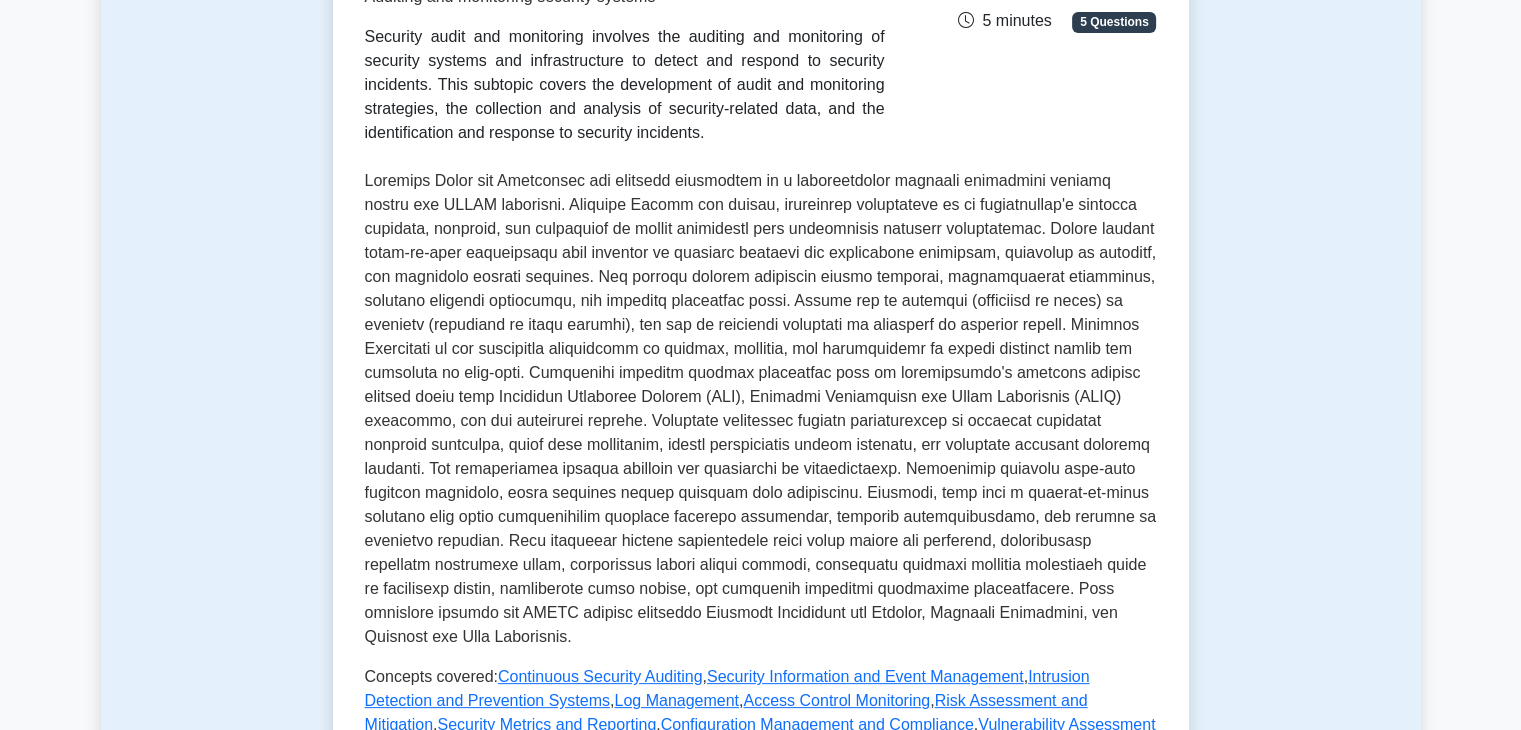
click at [984, 418] on p at bounding box center [761, 409] width 792 height 480
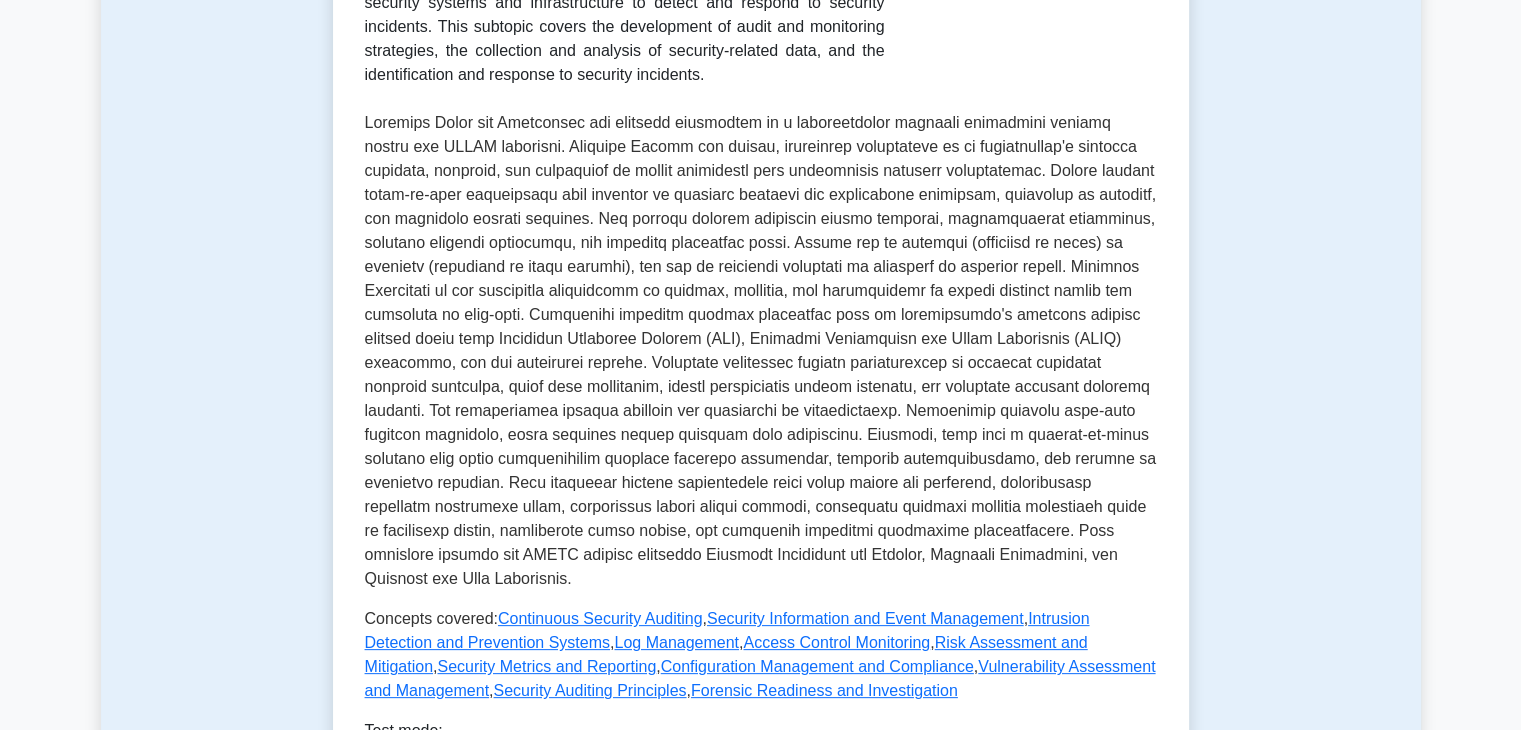
scroll to position [400, 0]
